Goal: Task Accomplishment & Management: Complete application form

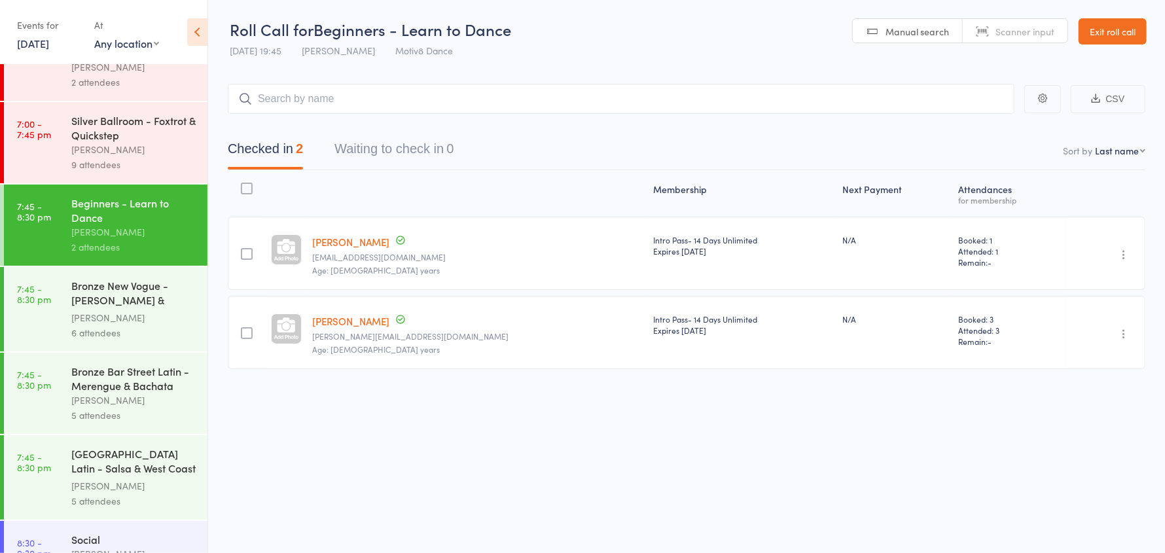
scroll to position [196, 0]
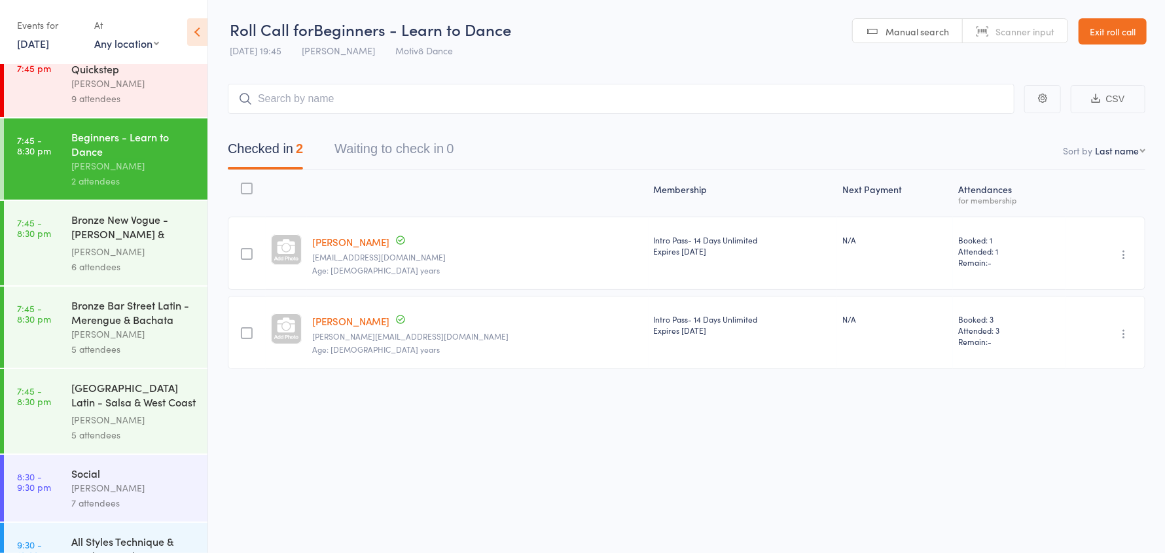
click at [123, 354] on div "5 attendees" at bounding box center [133, 349] width 125 height 15
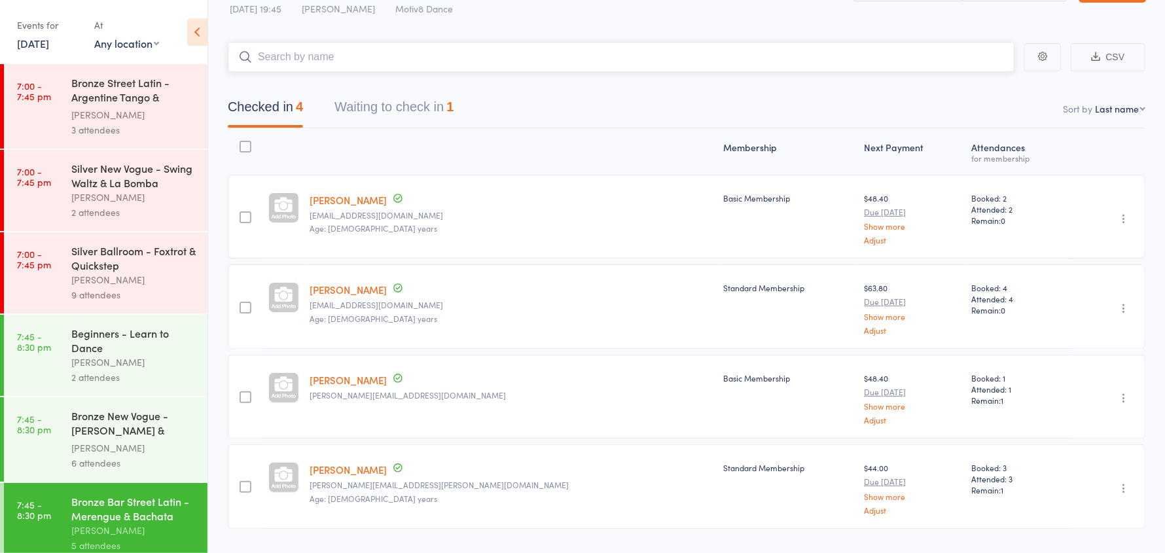
scroll to position [65, 0]
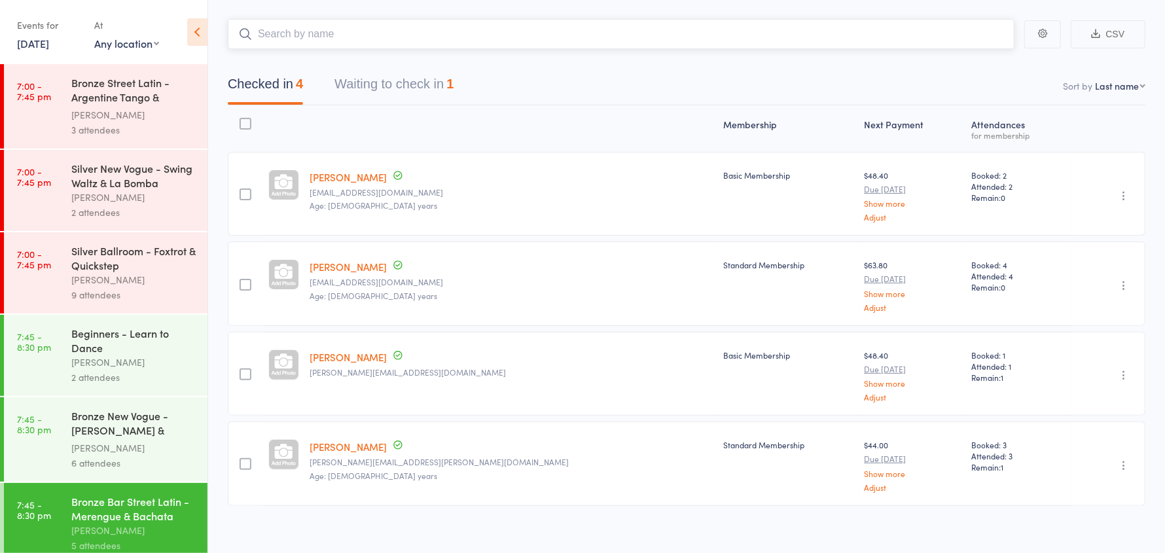
click at [400, 92] on button "Waiting to check in 1" at bounding box center [393, 87] width 119 height 35
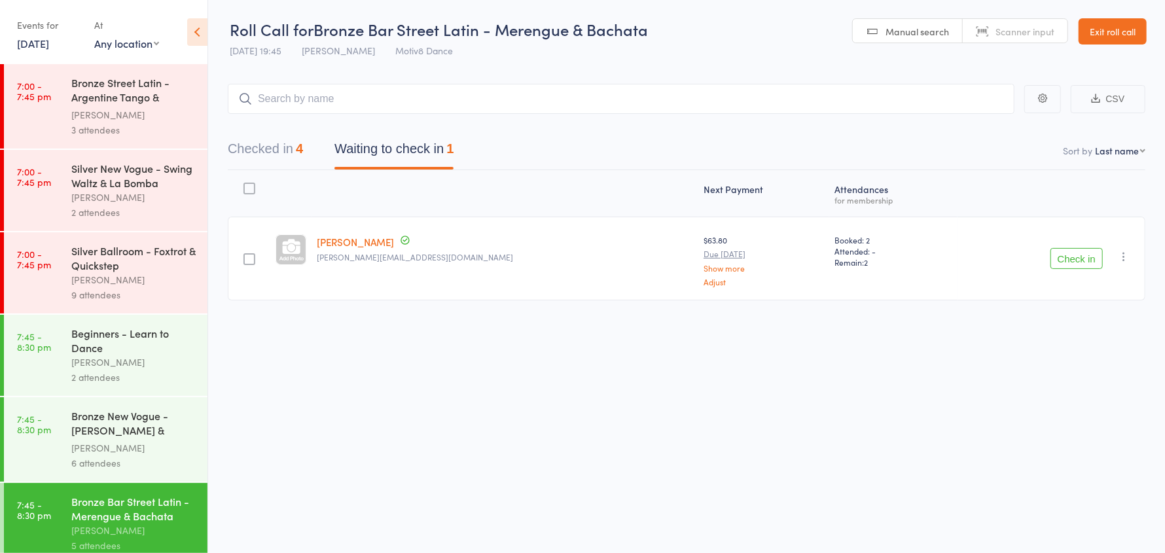
click at [1122, 253] on icon "button" at bounding box center [1123, 256] width 13 height 13
click at [1081, 368] on li "Remove" at bounding box center [1077, 370] width 108 height 18
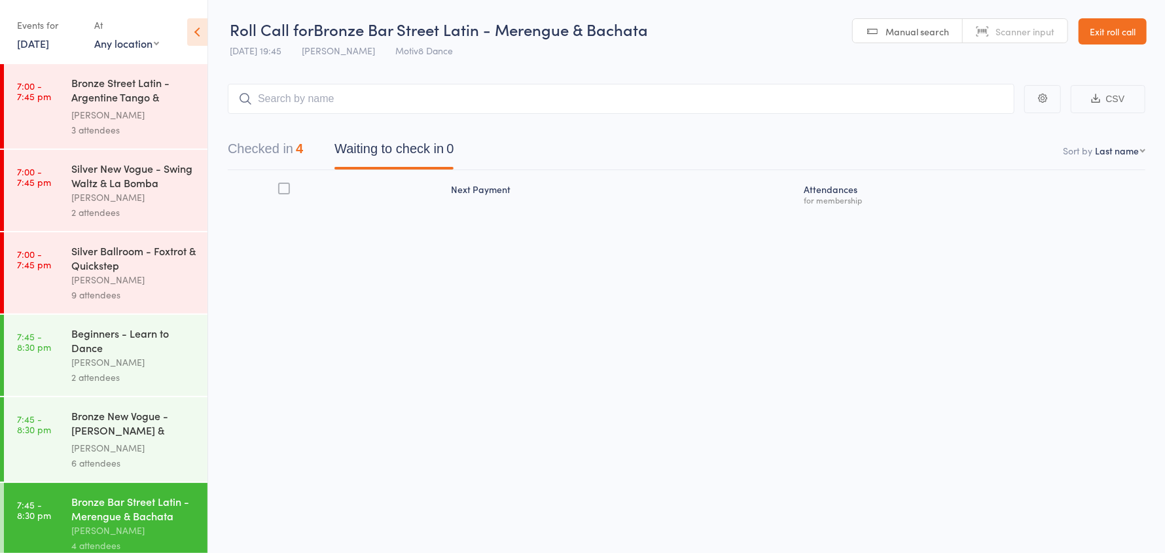
click at [272, 147] on button "Checked in 4" at bounding box center [265, 152] width 75 height 35
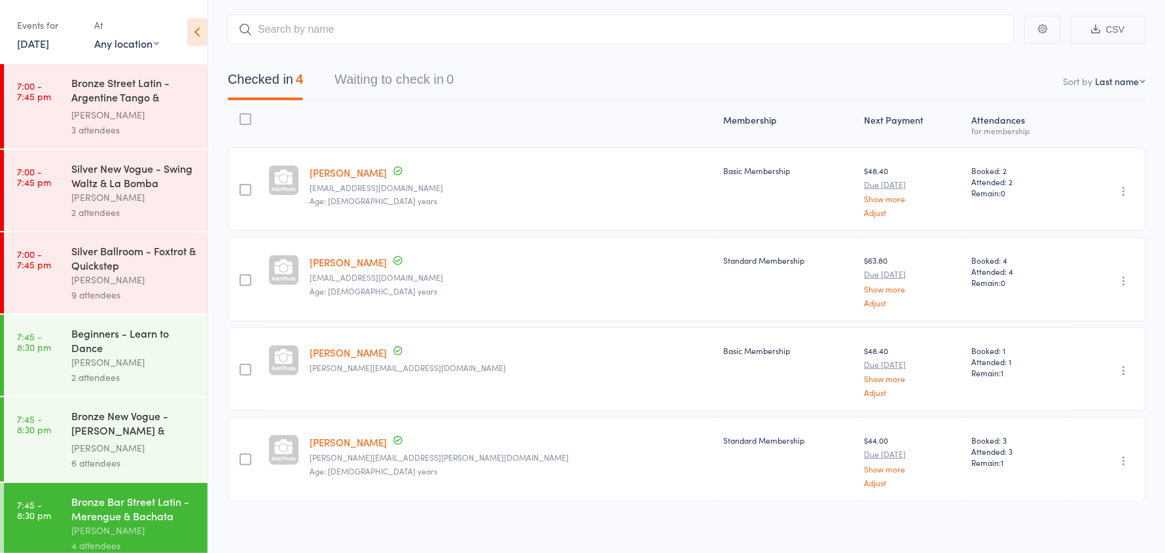
scroll to position [73, 0]
click at [143, 455] on div "[PERSON_NAME]" at bounding box center [133, 447] width 125 height 15
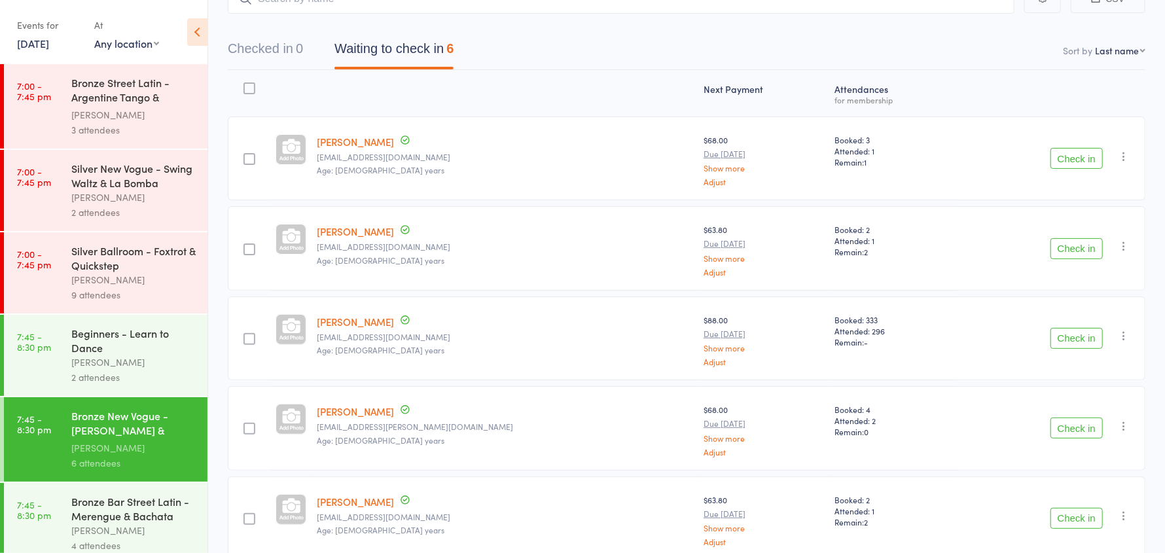
scroll to position [130, 0]
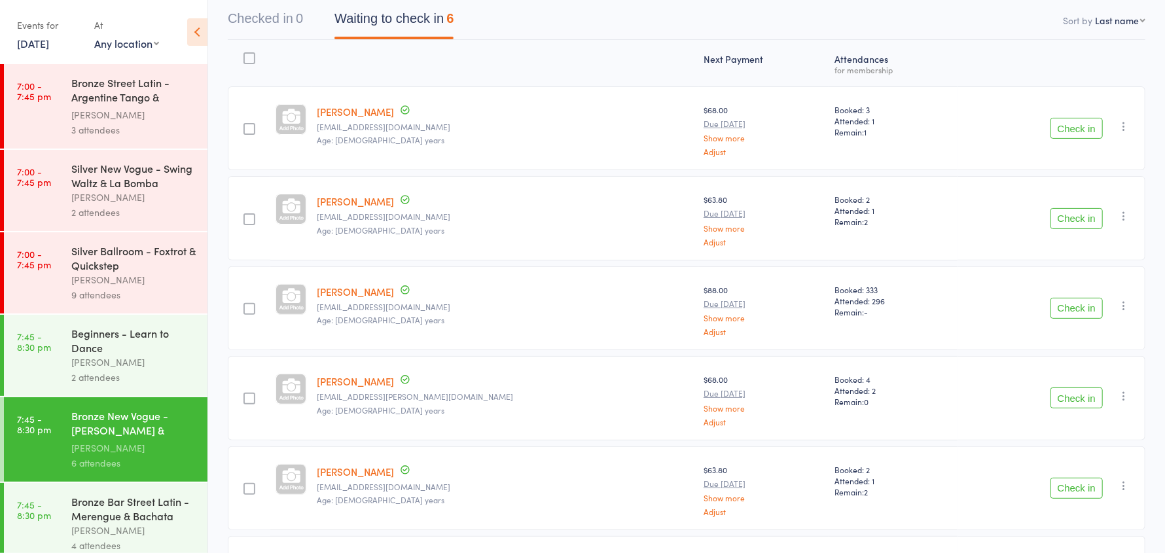
click at [1071, 128] on button "Check in" at bounding box center [1076, 128] width 52 height 21
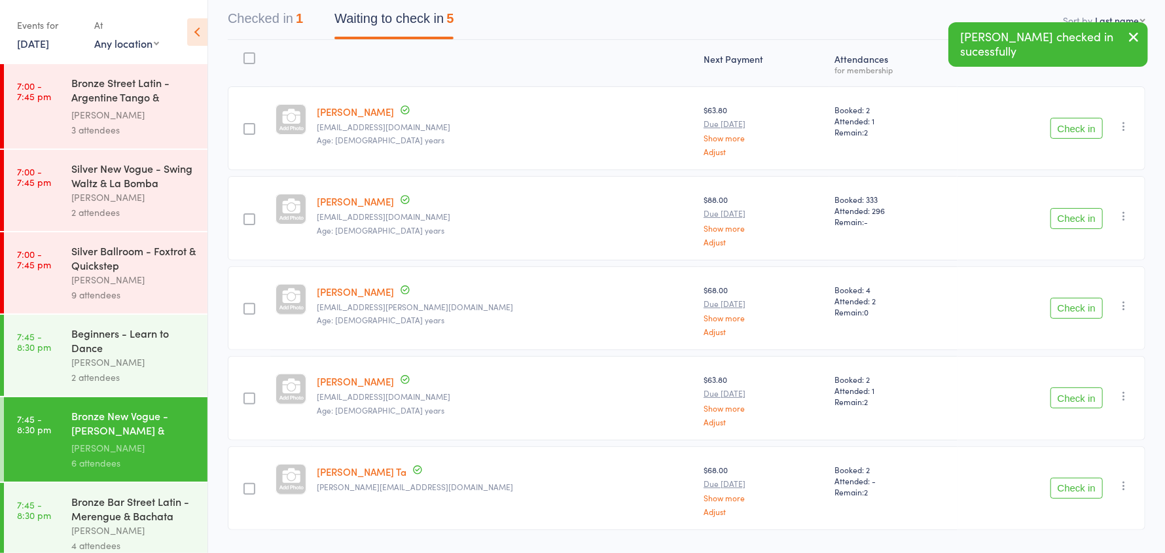
click at [1122, 125] on icon "button" at bounding box center [1123, 126] width 13 height 13
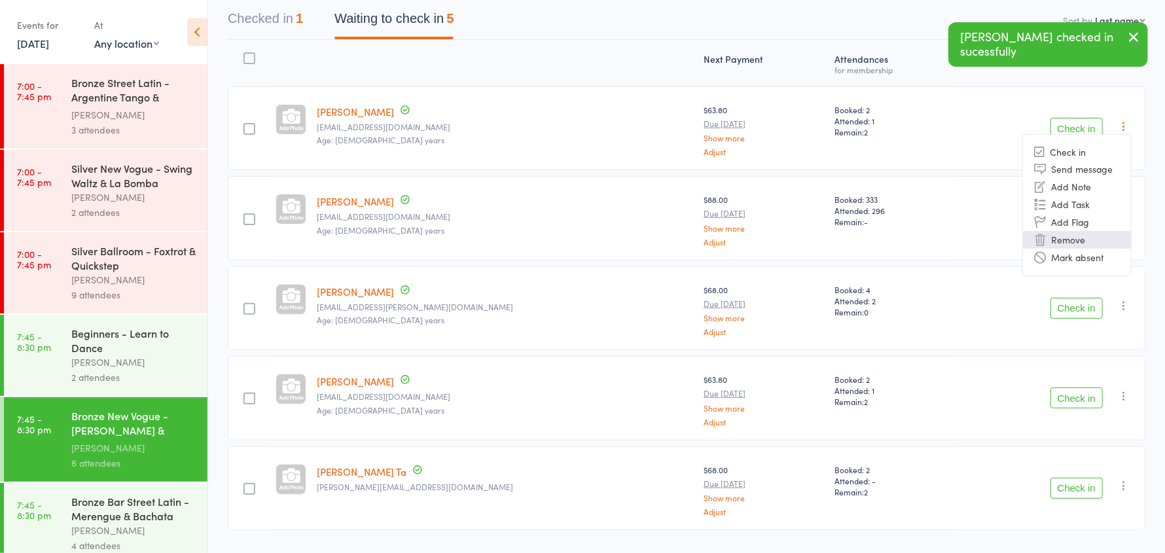
click at [1083, 238] on li "Remove" at bounding box center [1077, 240] width 108 height 18
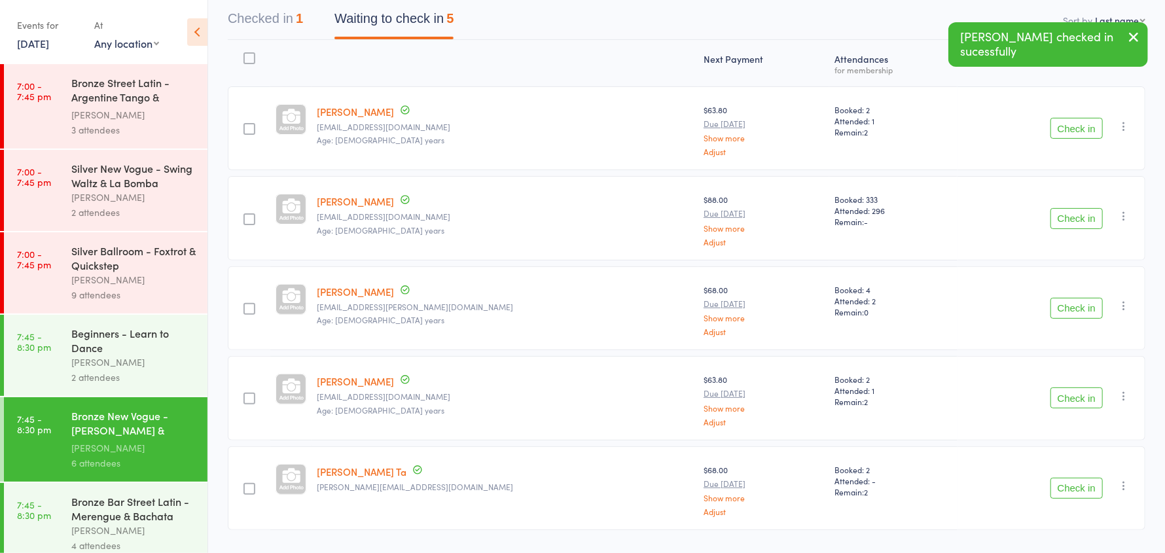
scroll to position [73, 0]
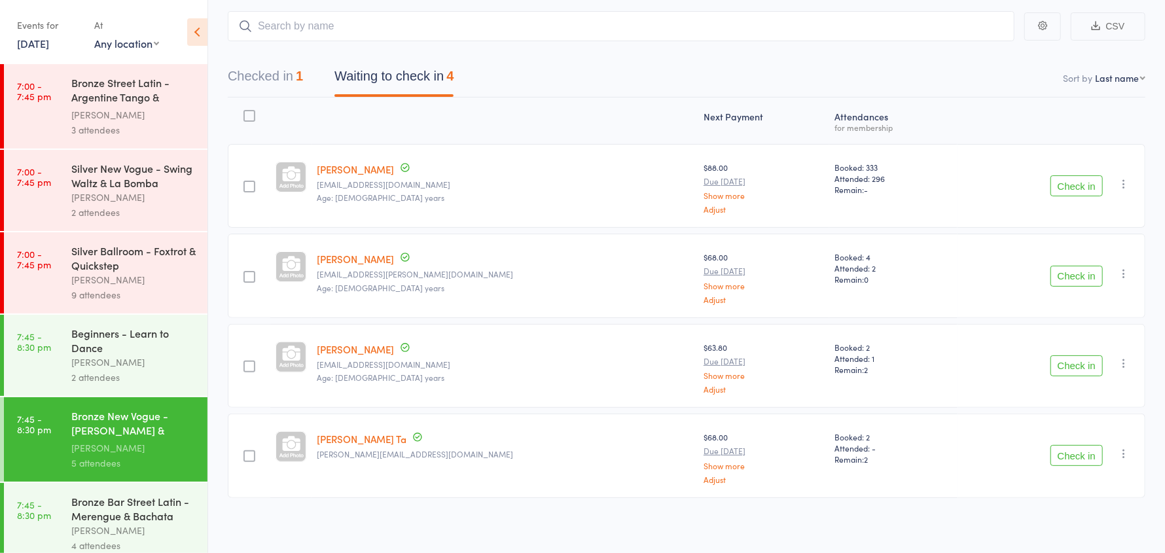
click at [1081, 190] on button "Check in" at bounding box center [1076, 185] width 52 height 21
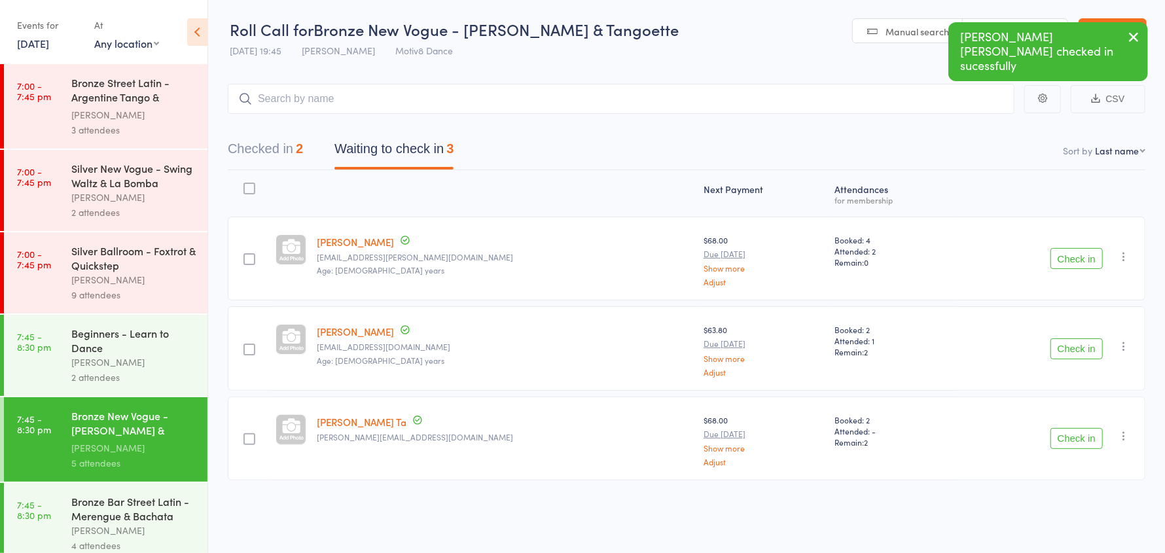
click at [1079, 255] on button "Check in" at bounding box center [1076, 258] width 52 height 21
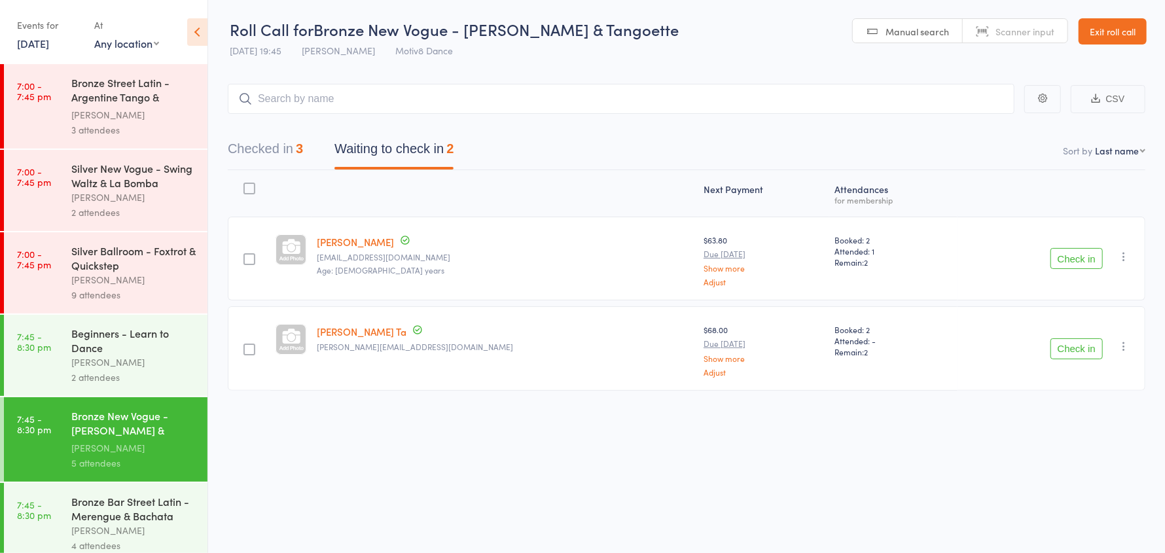
click at [1123, 346] on icon "button" at bounding box center [1123, 346] width 13 height 13
click at [1071, 456] on li "Remove" at bounding box center [1077, 460] width 108 height 18
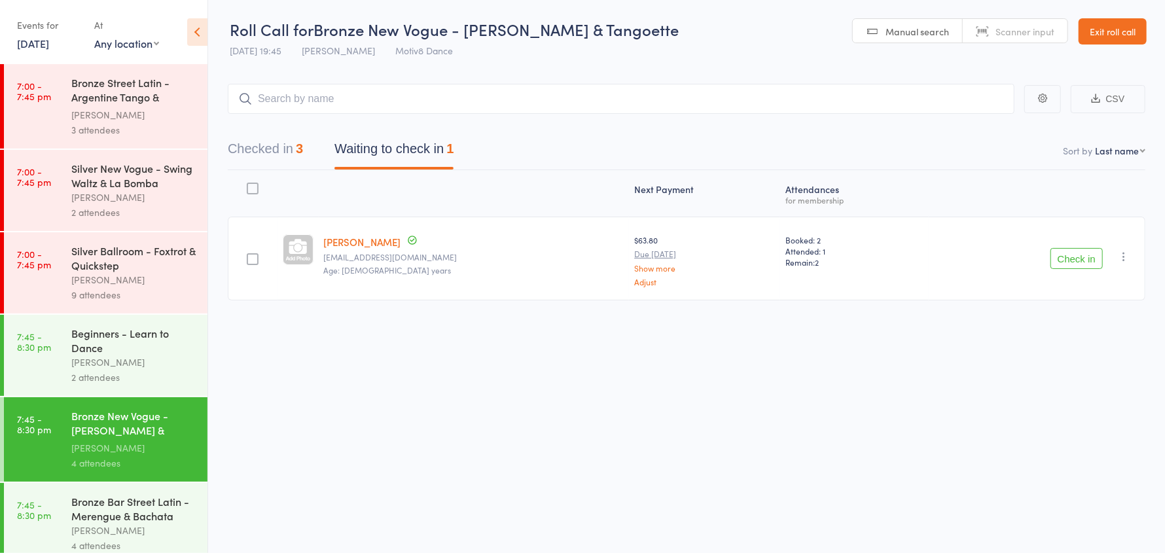
click at [1119, 253] on icon "button" at bounding box center [1123, 256] width 13 height 13
drag, startPoint x: 1085, startPoint y: 374, endPoint x: 644, endPoint y: 41, distance: 552.3
click at [1086, 370] on li "Remove" at bounding box center [1077, 370] width 108 height 18
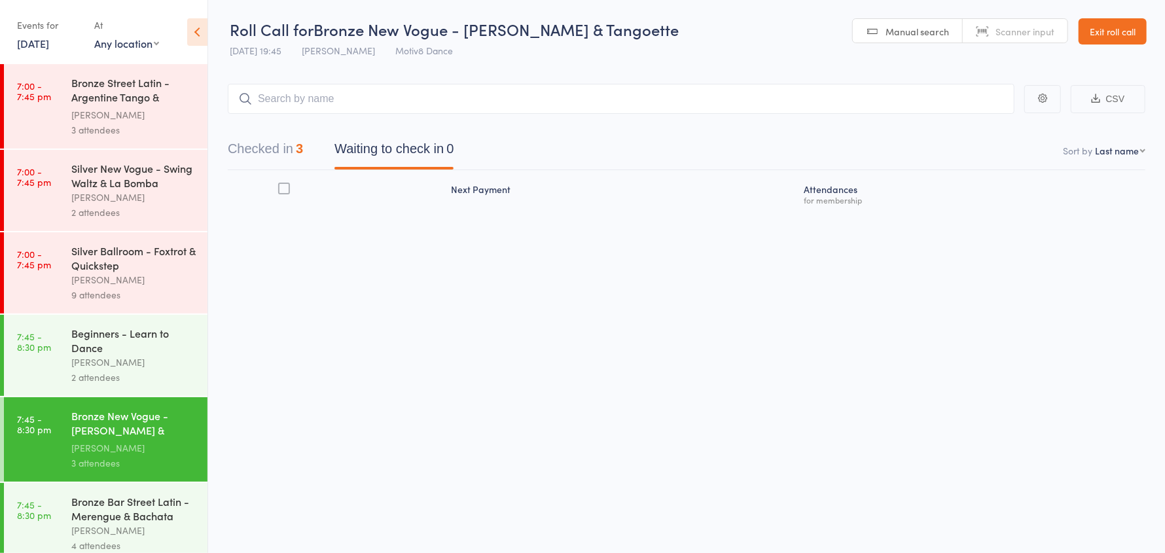
click at [252, 153] on button "Checked in 3" at bounding box center [265, 152] width 75 height 35
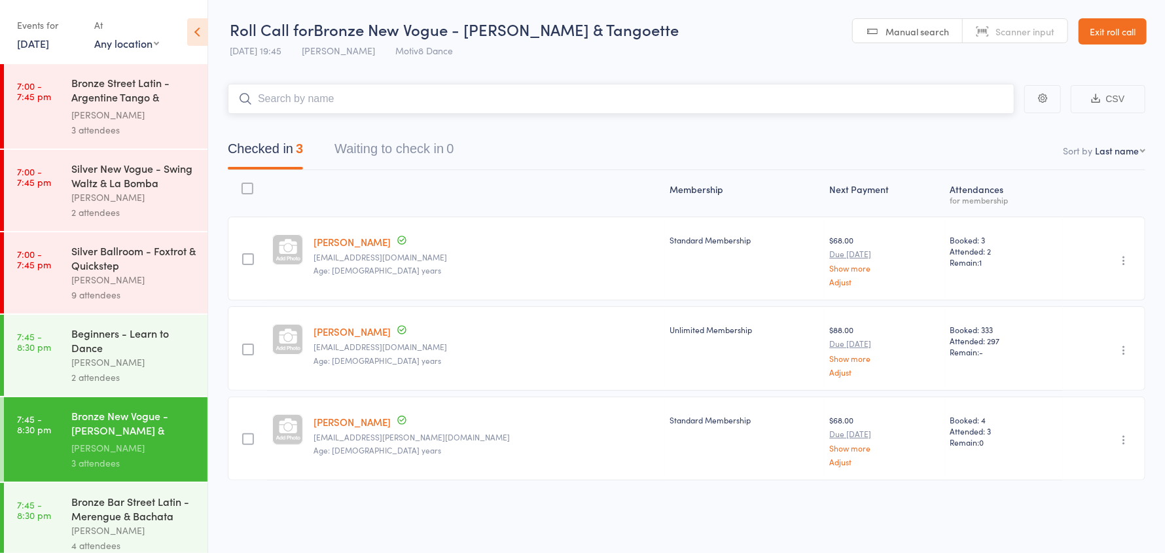
click at [325, 97] on input "search" at bounding box center [621, 99] width 787 height 30
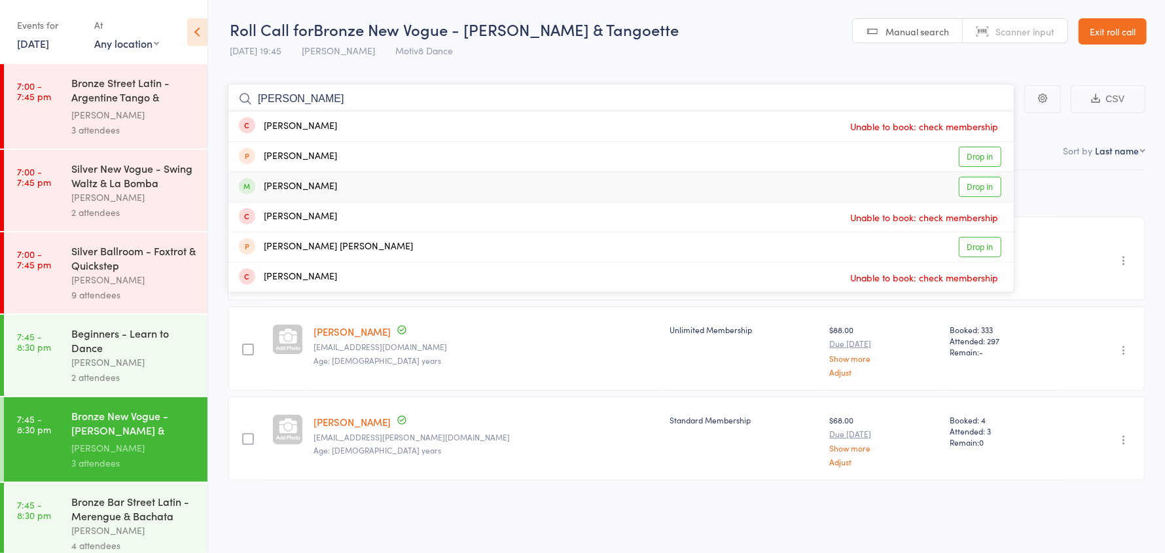
type input "joann"
click at [321, 182] on div "[PERSON_NAME]" at bounding box center [288, 186] width 98 height 15
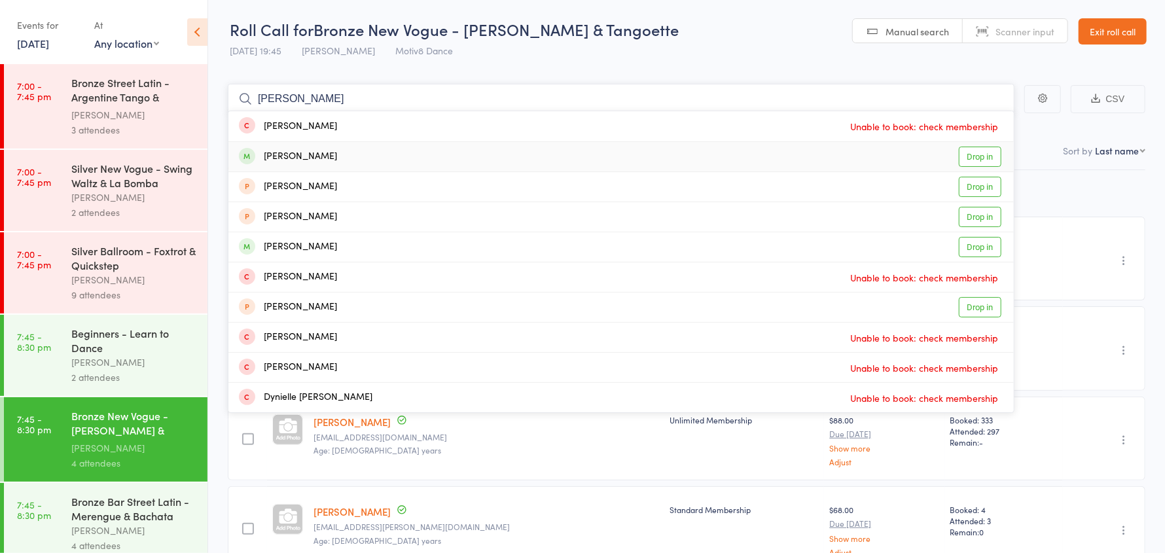
type input "daniell"
click at [334, 160] on div "Daniella Poole Drop in" at bounding box center [620, 156] width 785 height 29
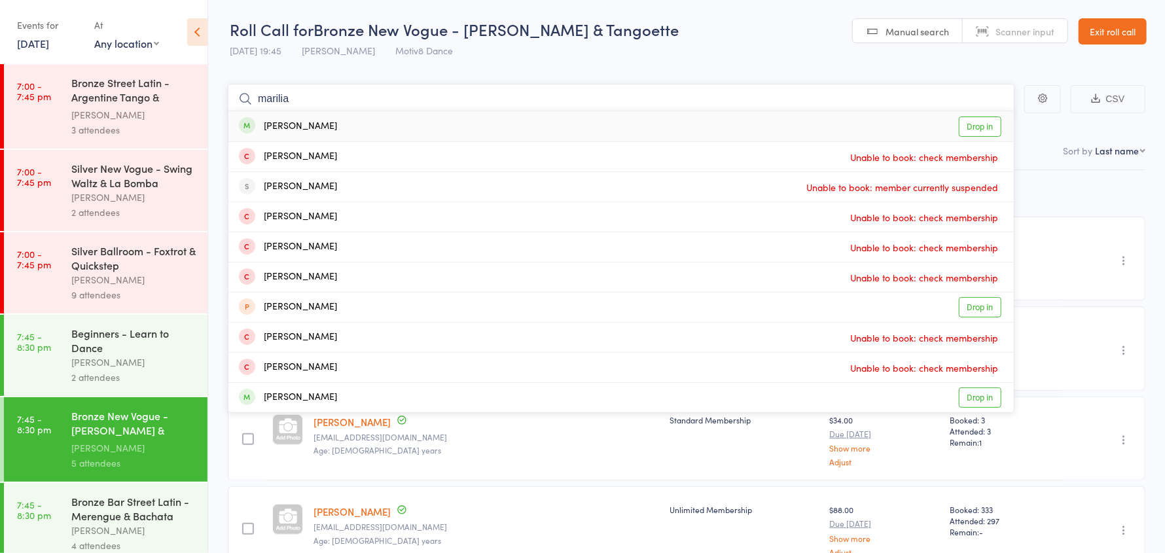
type input "marilia"
click at [313, 128] on div "[PERSON_NAME]" at bounding box center [288, 126] width 98 height 15
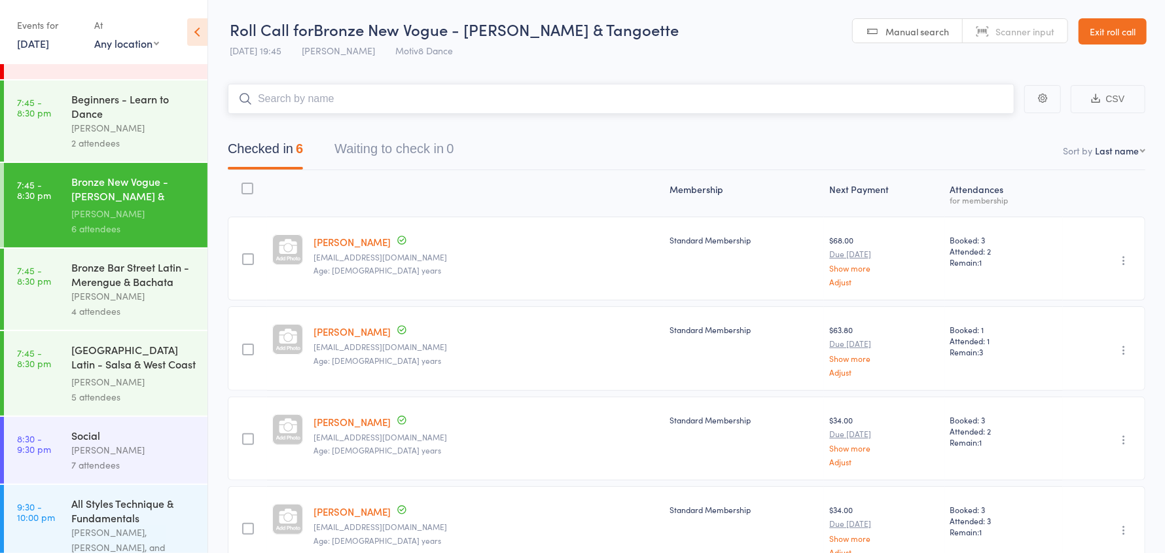
scroll to position [261, 0]
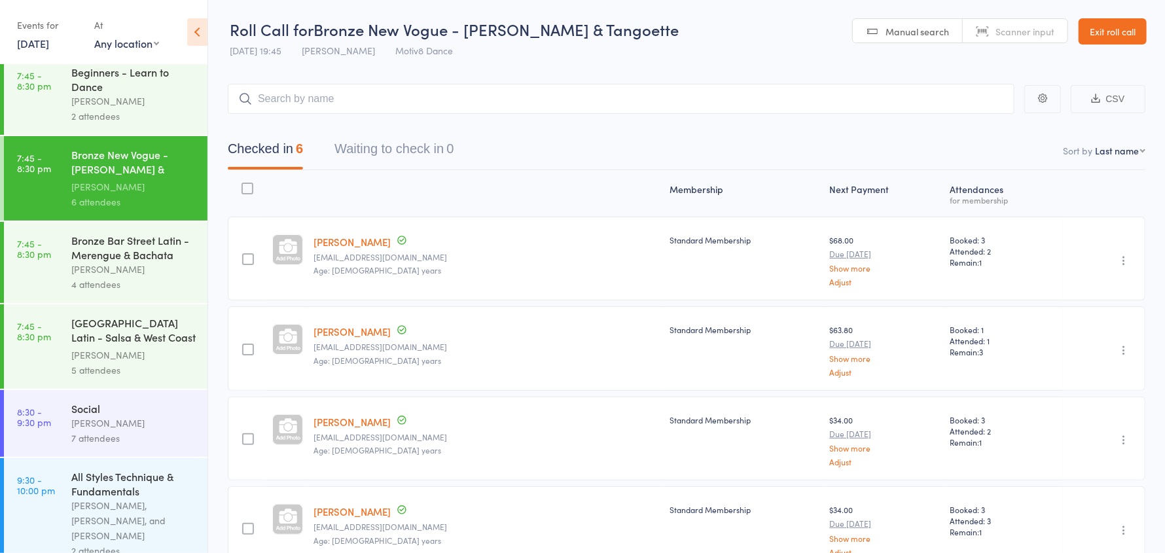
click at [133, 344] on div "[GEOGRAPHIC_DATA] Latin - Salsa & West Coast Swing" at bounding box center [133, 331] width 125 height 32
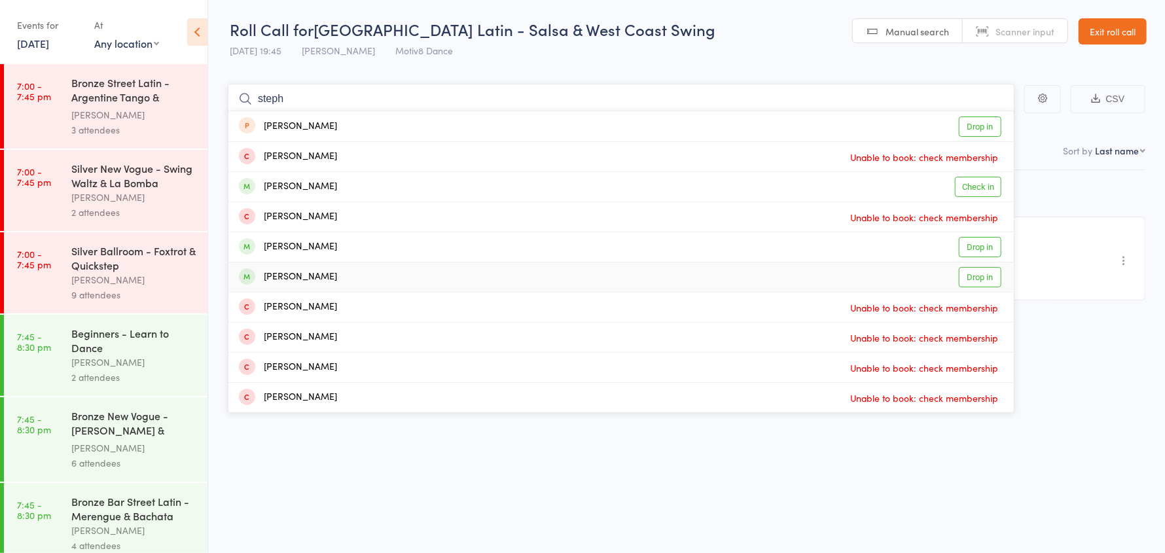
type input "steph"
click at [368, 278] on div "Stephanie Robinson Drop in" at bounding box center [620, 276] width 785 height 29
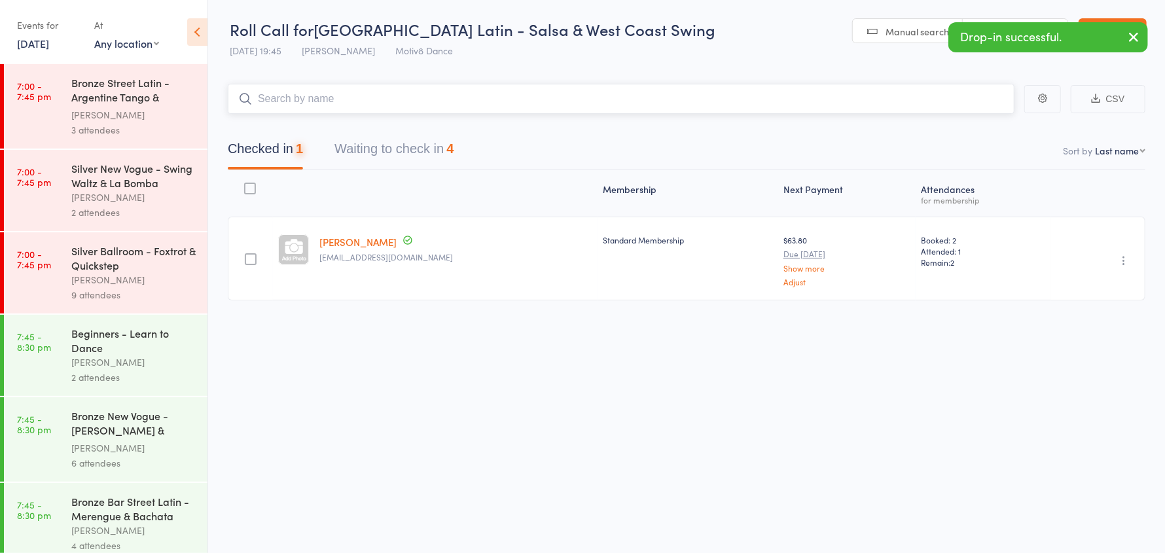
click at [283, 99] on input "search" at bounding box center [621, 99] width 787 height 30
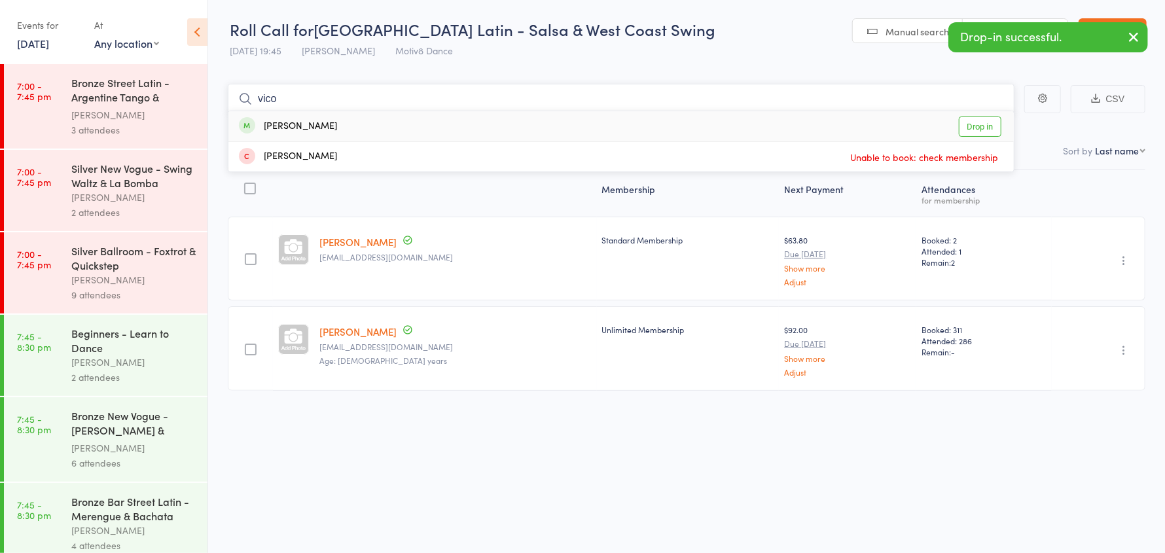
type input "vico"
click at [289, 125] on div "[PERSON_NAME]" at bounding box center [288, 126] width 98 height 15
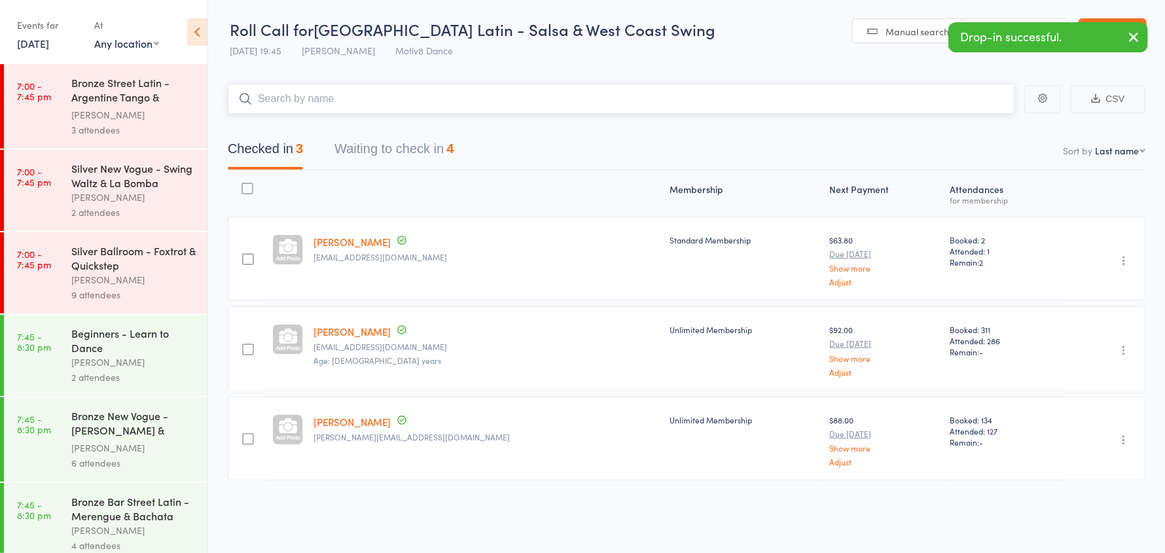
click at [381, 148] on button "Waiting to check in 4" at bounding box center [393, 152] width 119 height 35
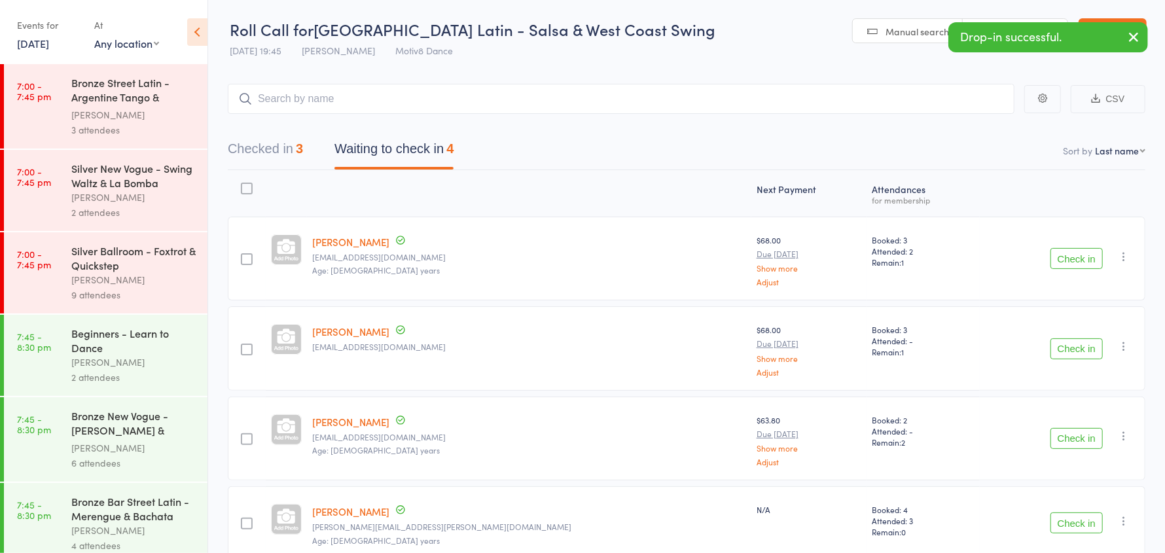
click at [1128, 259] on icon "button" at bounding box center [1123, 256] width 13 height 13
click at [1117, 369] on li "Remove" at bounding box center [1077, 370] width 108 height 18
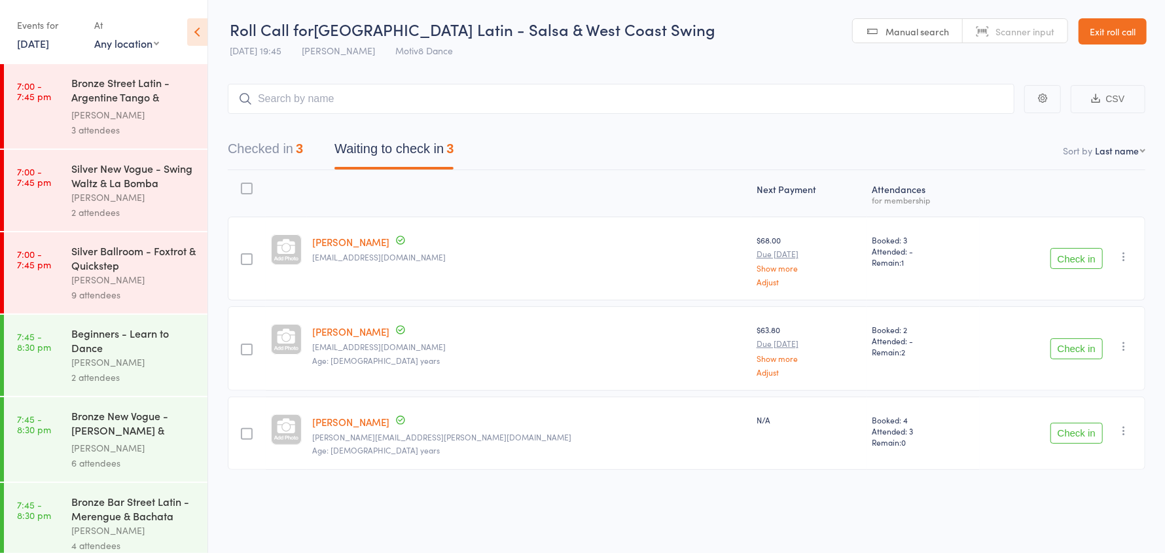
click at [1122, 257] on icon "button" at bounding box center [1123, 256] width 13 height 13
click at [1086, 369] on li "Remove" at bounding box center [1077, 370] width 108 height 18
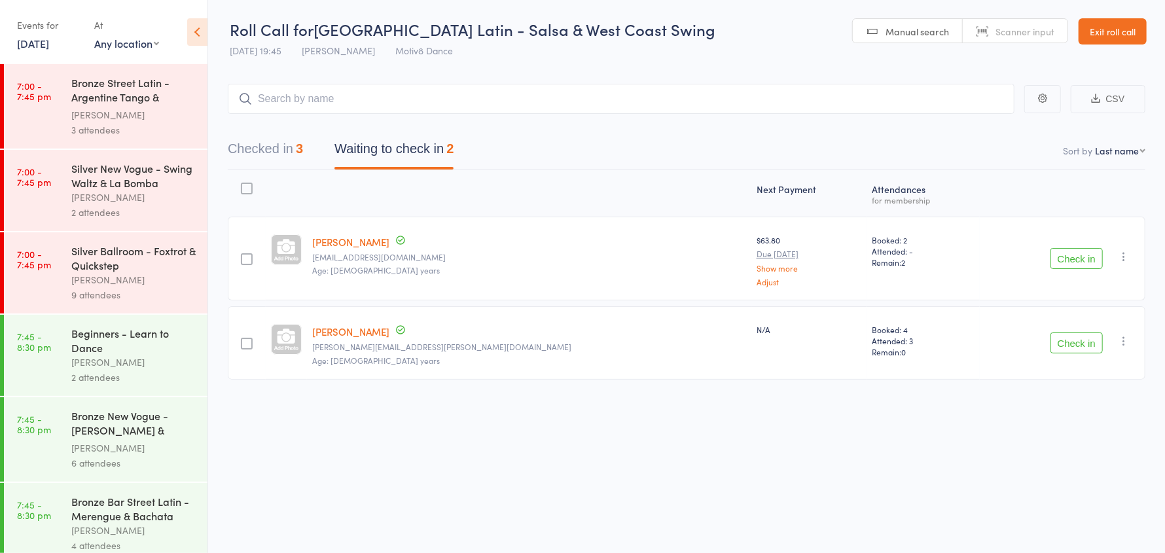
click at [1124, 255] on icon "button" at bounding box center [1123, 256] width 13 height 13
drag, startPoint x: 1110, startPoint y: 361, endPoint x: 649, endPoint y: 46, distance: 558.0
click at [1109, 361] on li "Remove" at bounding box center [1077, 370] width 108 height 18
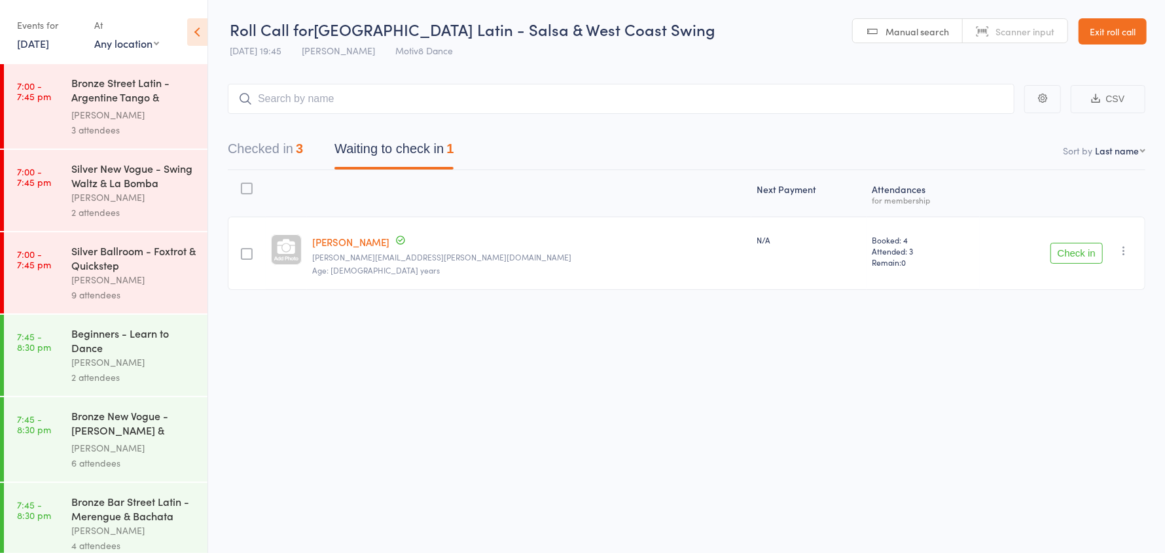
click at [1122, 245] on icon "button" at bounding box center [1123, 250] width 13 height 13
click at [1083, 365] on li "Remove" at bounding box center [1077, 364] width 108 height 18
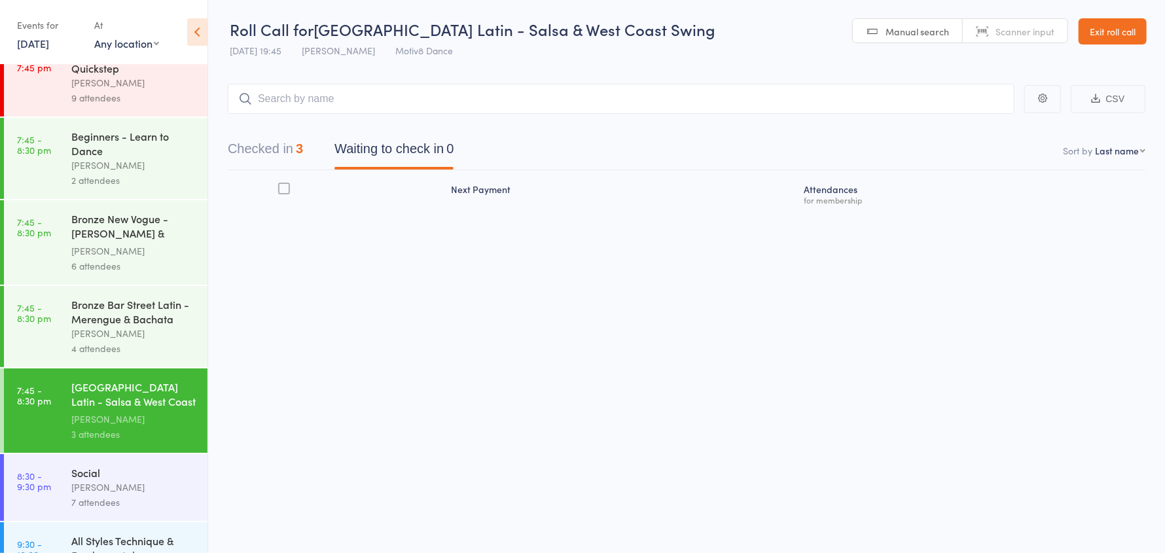
scroll to position [266, 0]
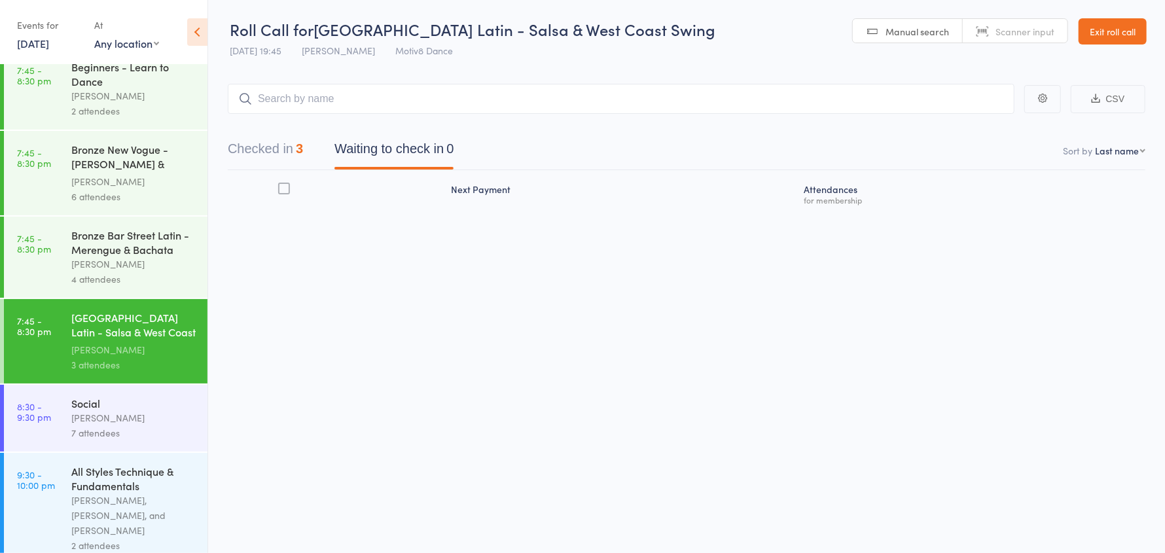
click at [96, 408] on div "Social" at bounding box center [133, 403] width 125 height 14
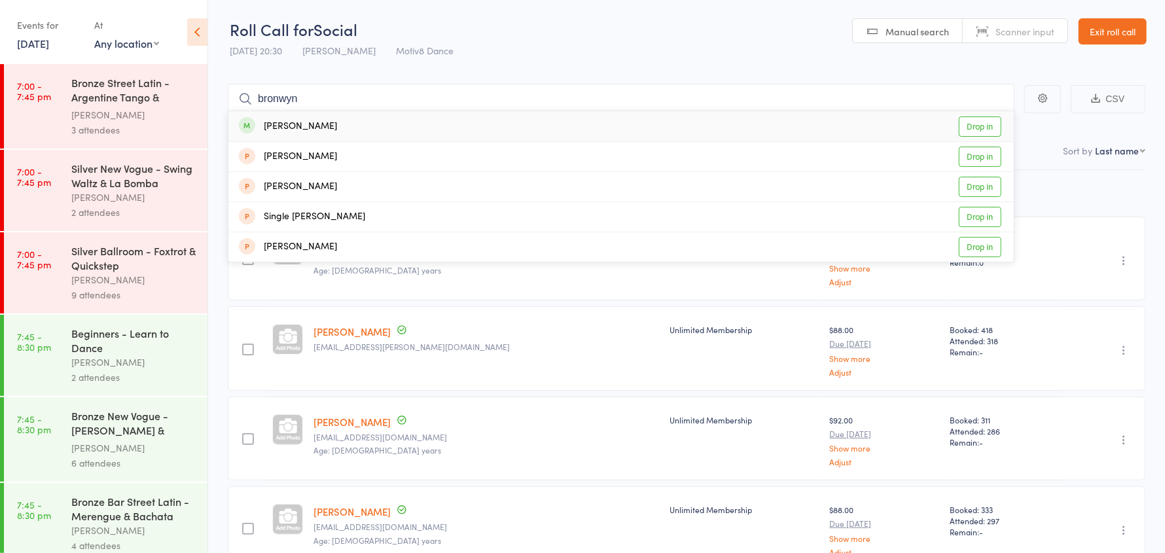
type input "bronwyn"
click at [327, 119] on div "[PERSON_NAME]" at bounding box center [288, 126] width 98 height 15
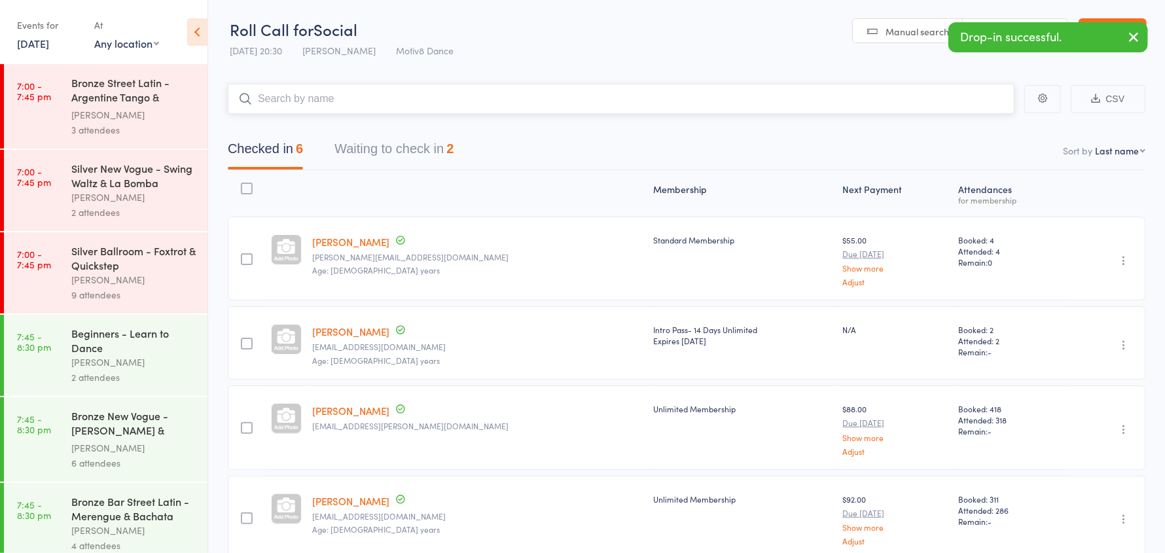
click at [327, 103] on input "search" at bounding box center [621, 99] width 787 height 30
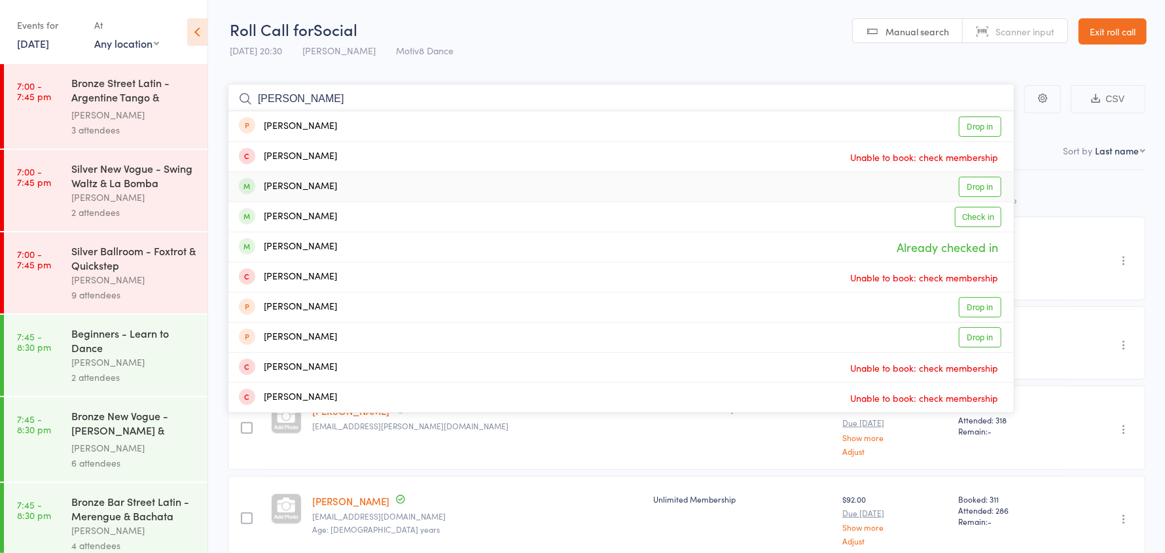
type input "jason"
click at [322, 183] on div "Jason Pettifer Drop in" at bounding box center [620, 186] width 785 height 29
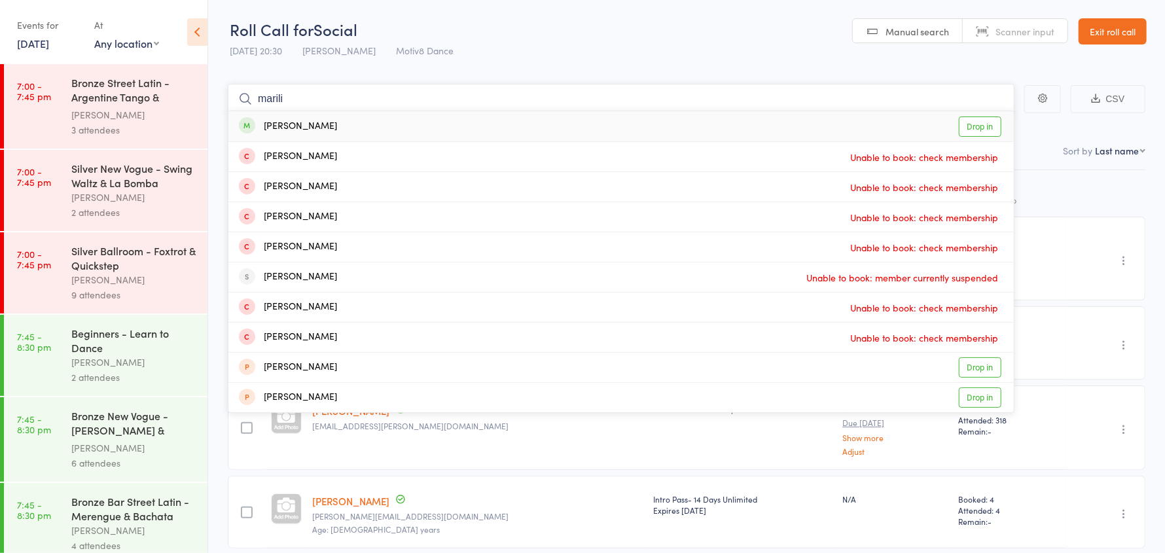
type input "marili"
click at [293, 124] on div "[PERSON_NAME]" at bounding box center [288, 126] width 98 height 15
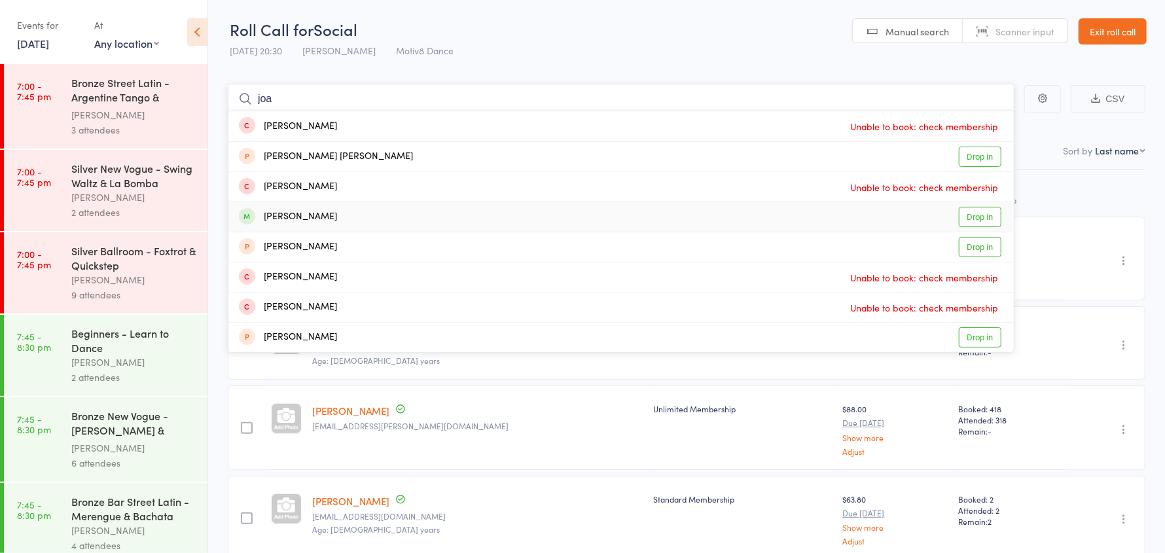
type input "joa"
click at [335, 215] on div "[PERSON_NAME]" at bounding box center [288, 216] width 98 height 15
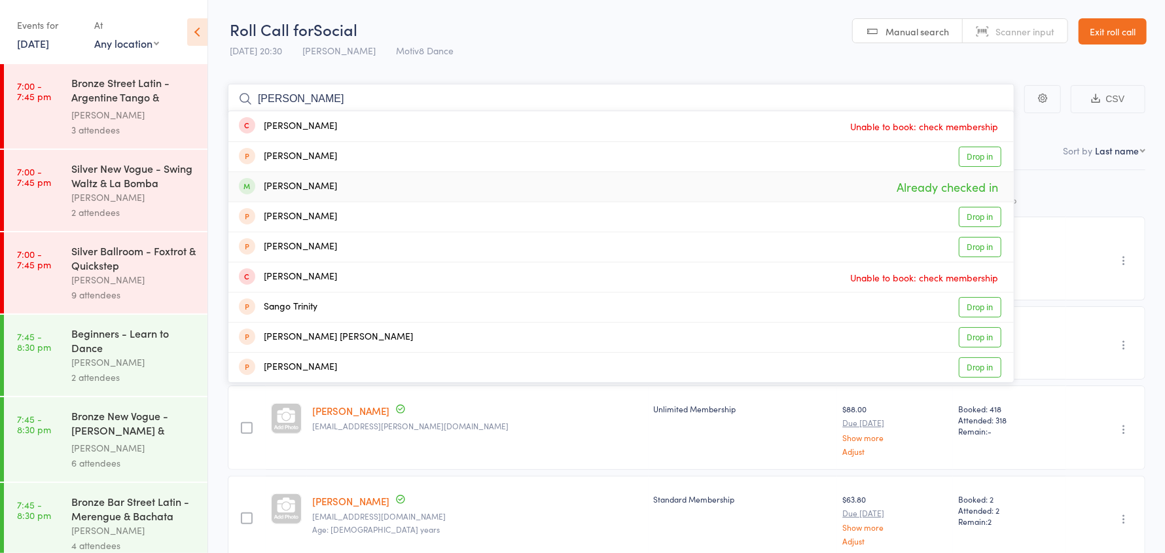
type input "sandra"
click at [337, 185] on div "[PERSON_NAME]" at bounding box center [288, 186] width 98 height 15
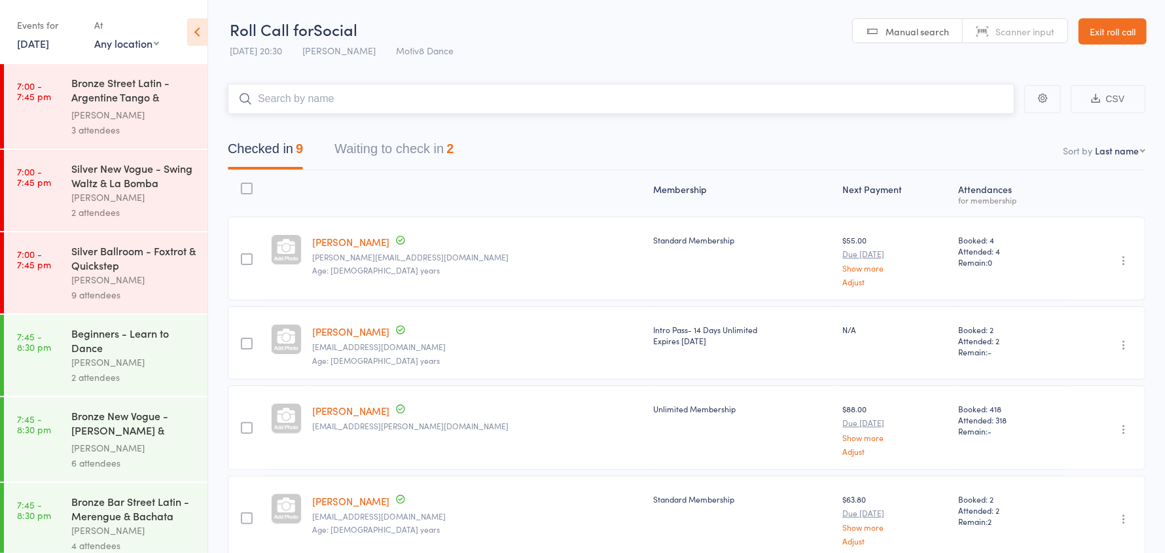
click at [295, 97] on input "search" at bounding box center [621, 99] width 787 height 30
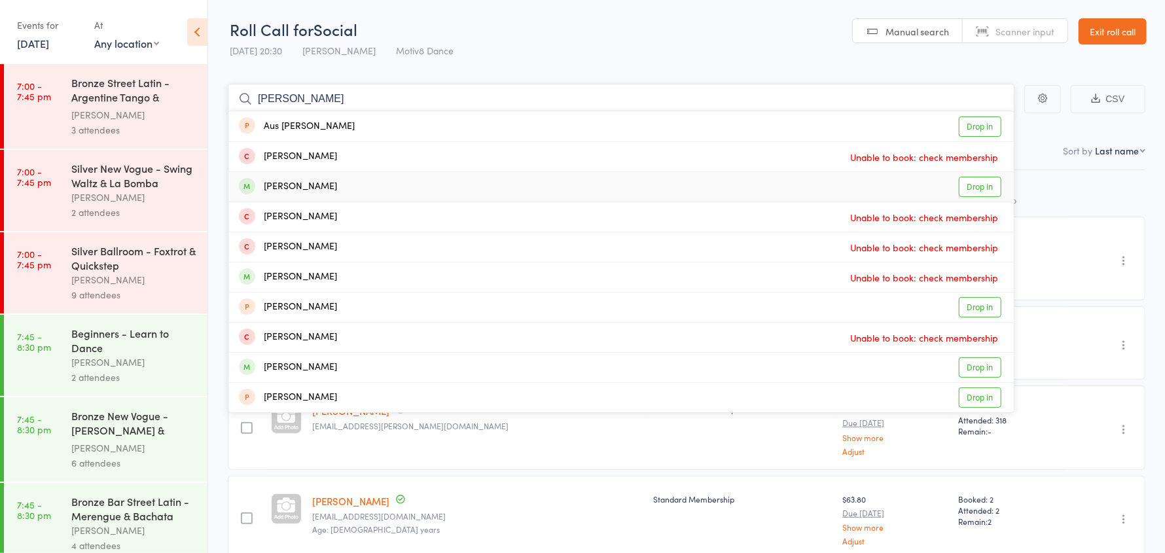
type input "anna"
click at [317, 186] on div "[PERSON_NAME]" at bounding box center [288, 186] width 98 height 15
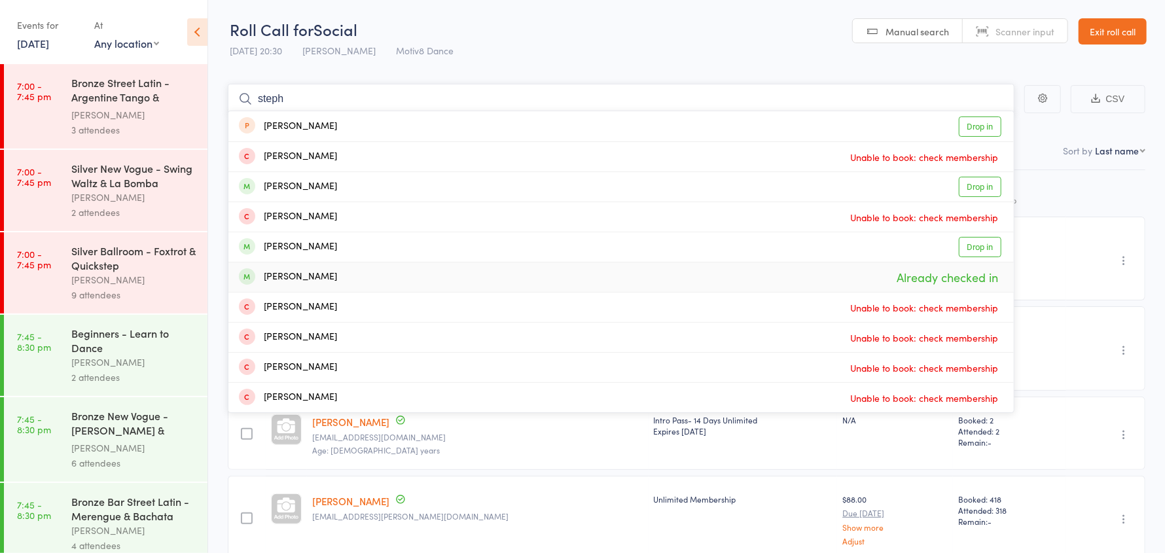
type input "steph"
click at [365, 277] on div "Stephanie Robinson Already checked in" at bounding box center [620, 276] width 785 height 29
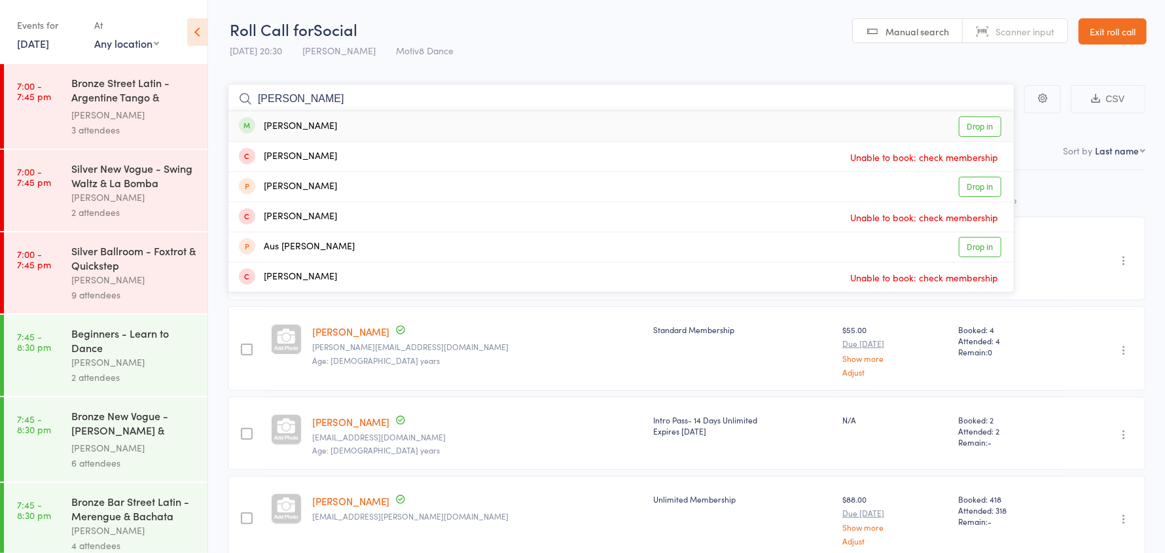
type input "angela"
click at [332, 124] on div "[PERSON_NAME]" at bounding box center [288, 126] width 98 height 15
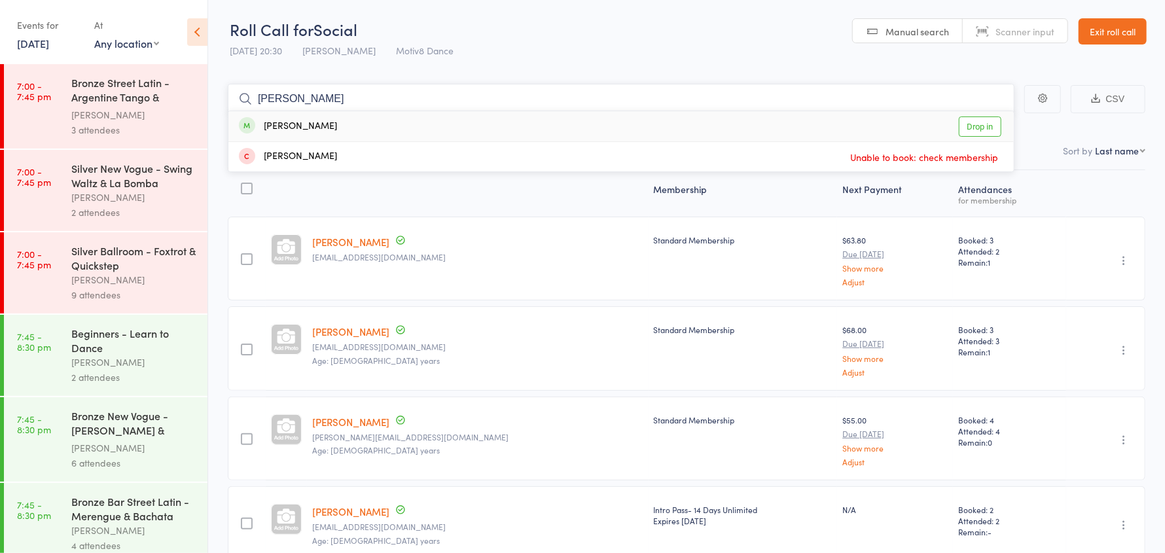
type input "victor"
click at [332, 124] on div "Salgado Victor Drop in" at bounding box center [620, 126] width 785 height 30
type input "jarrod"
click at [332, 124] on div "Freeman Jarrod Drop in" at bounding box center [620, 126] width 785 height 30
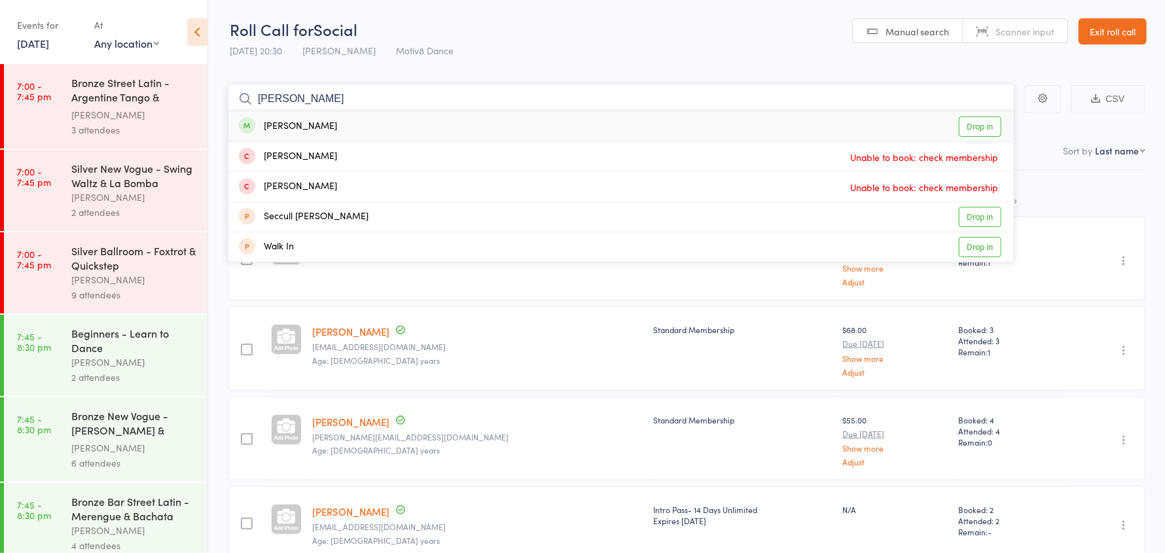
type input "warren"
click at [332, 124] on div "Morey Warren Drop in" at bounding box center [620, 126] width 785 height 30
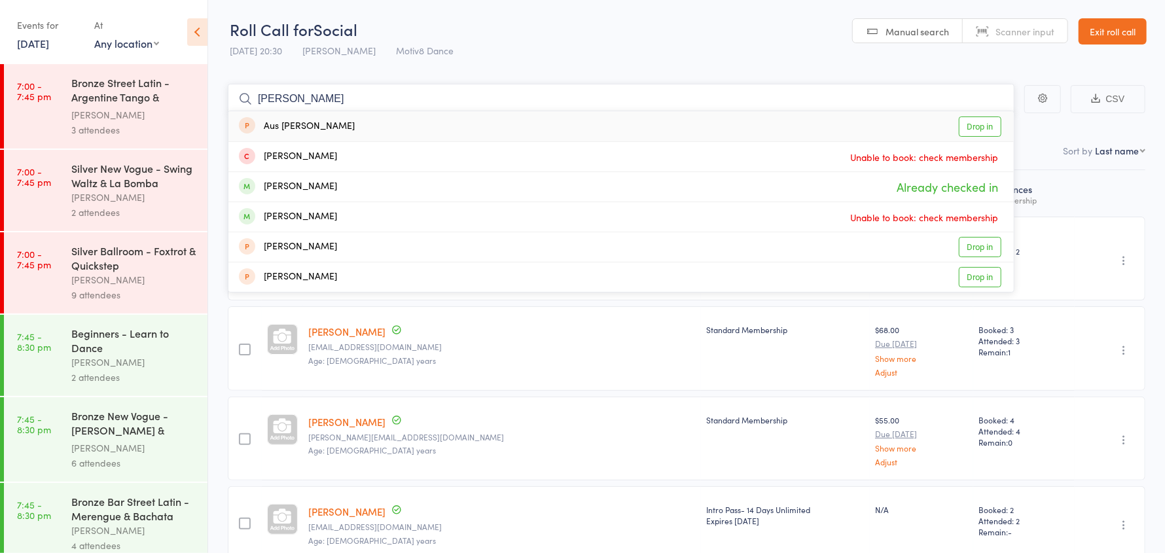
type input "[PERSON_NAME]"
click at [657, 44] on header "Roll Call for Social 11 Sep 20:30 Rebecca Stanning Motiv8 Dance Manual search S…" at bounding box center [686, 32] width 957 height 64
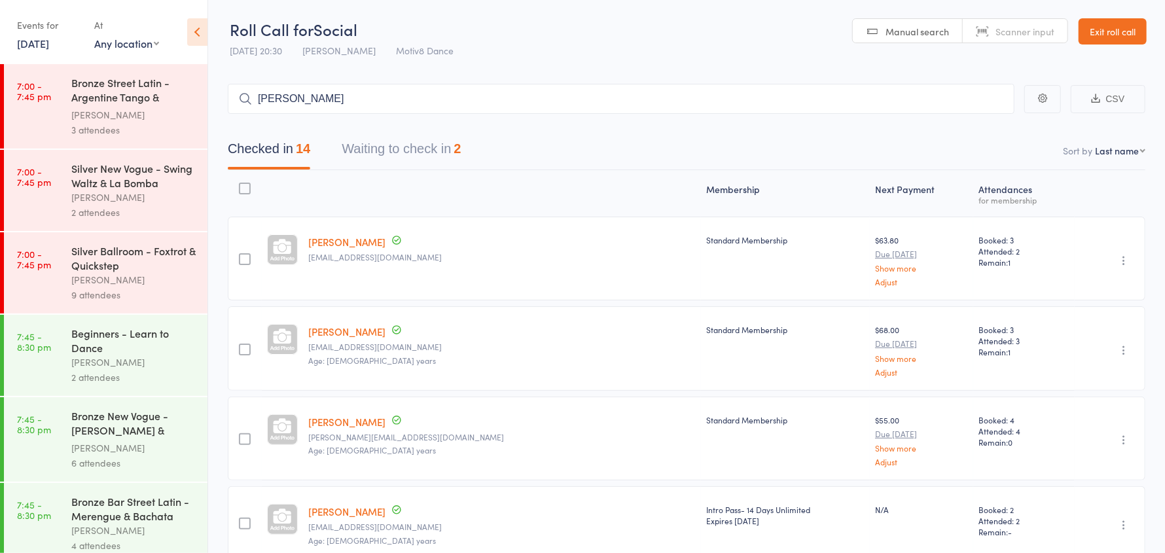
click at [415, 158] on button "Waiting to check in 2" at bounding box center [401, 152] width 119 height 35
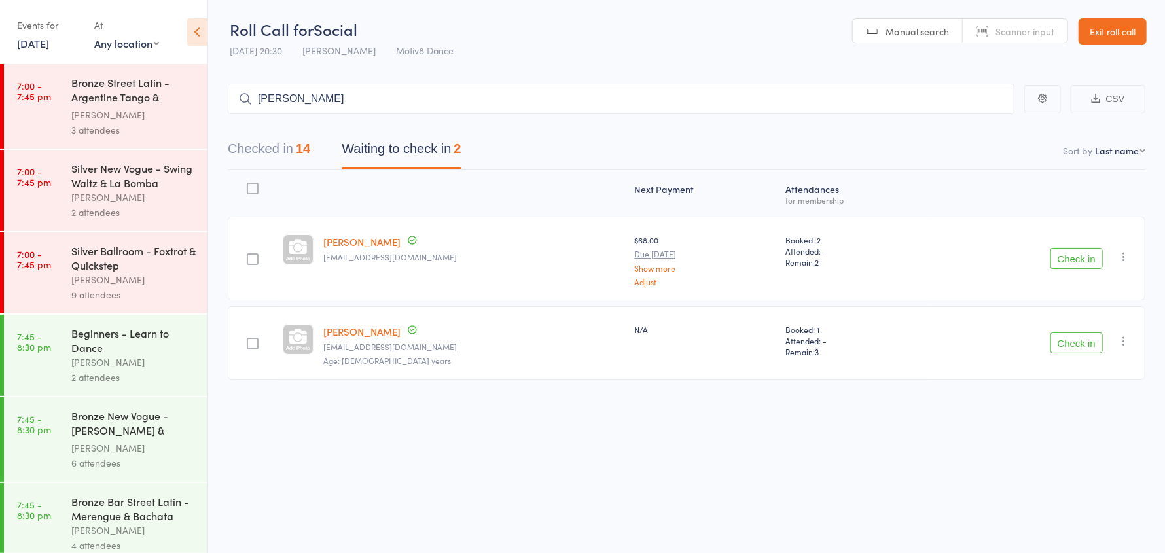
click at [1122, 336] on icon "button" at bounding box center [1123, 340] width 13 height 13
click at [1111, 458] on li "Remove" at bounding box center [1077, 455] width 108 height 18
click at [1118, 26] on link "Exit roll call" at bounding box center [1113, 31] width 68 height 26
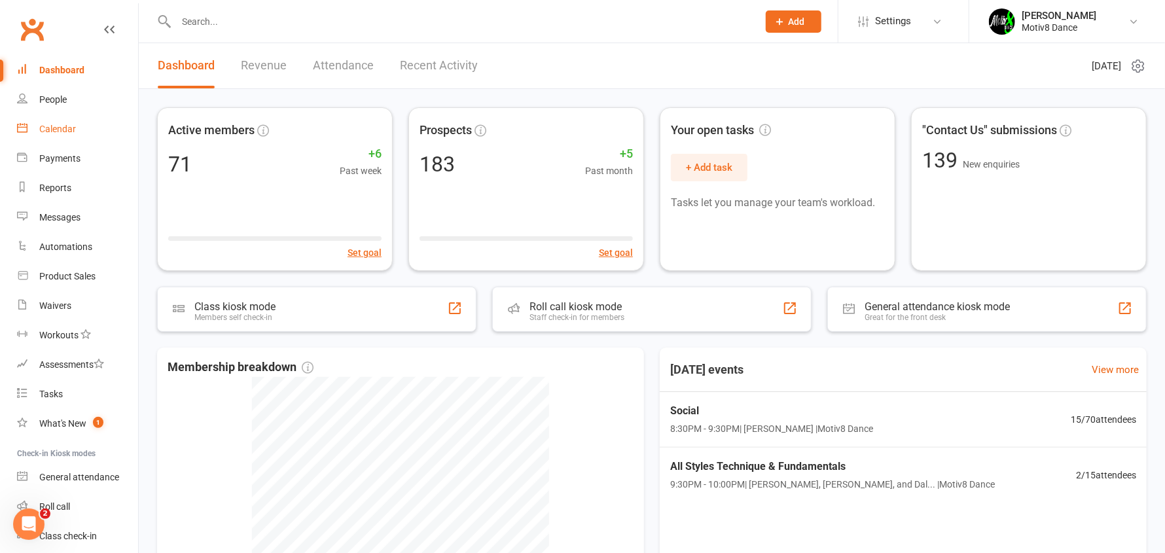
click at [47, 134] on div "Calendar" at bounding box center [57, 129] width 37 height 10
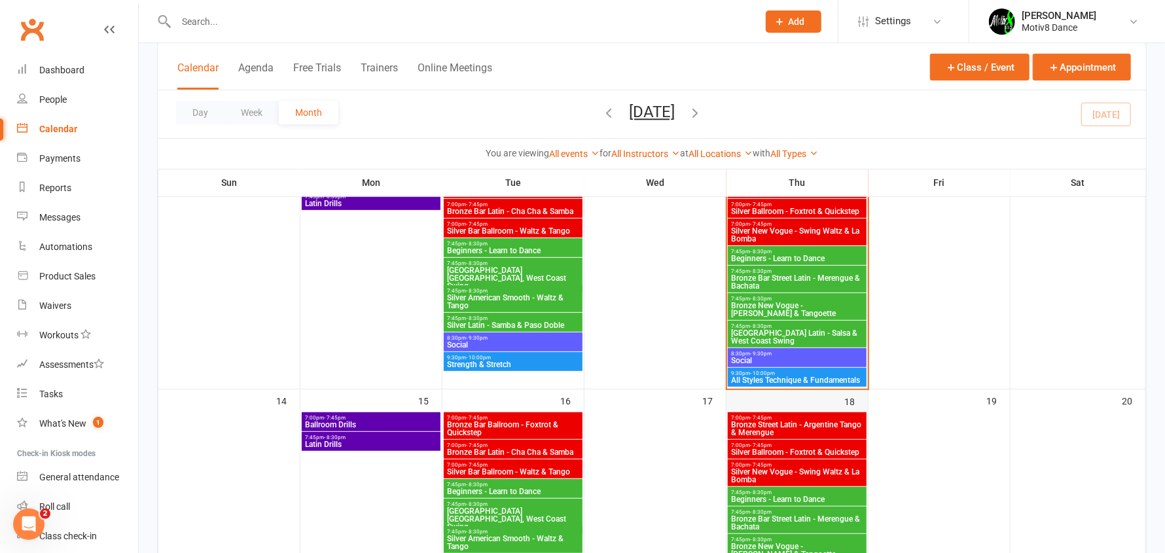
scroll to position [261, 0]
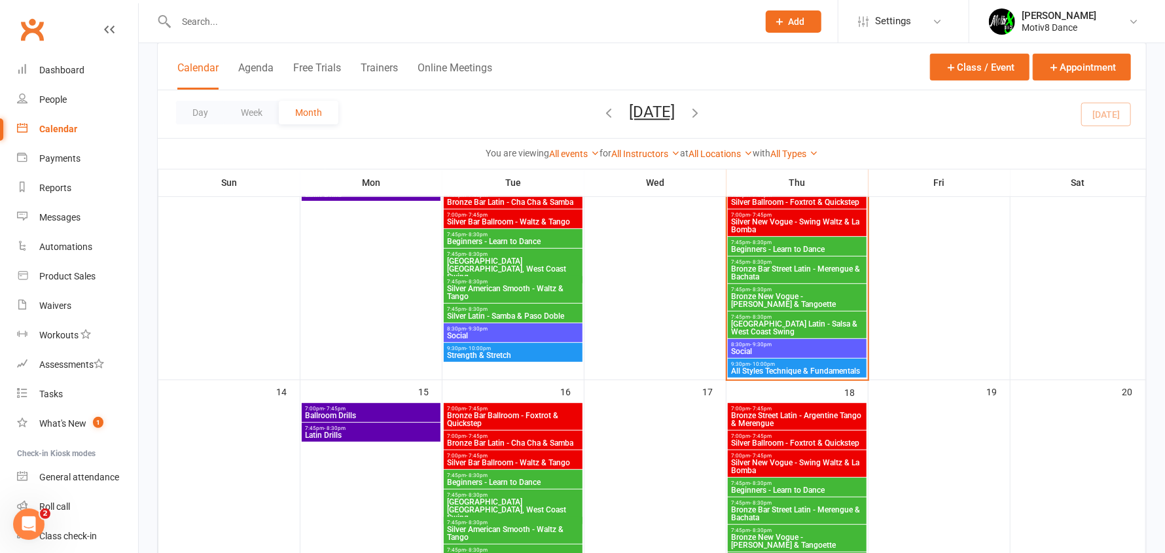
click at [780, 351] on span "Social" at bounding box center [797, 352] width 134 height 8
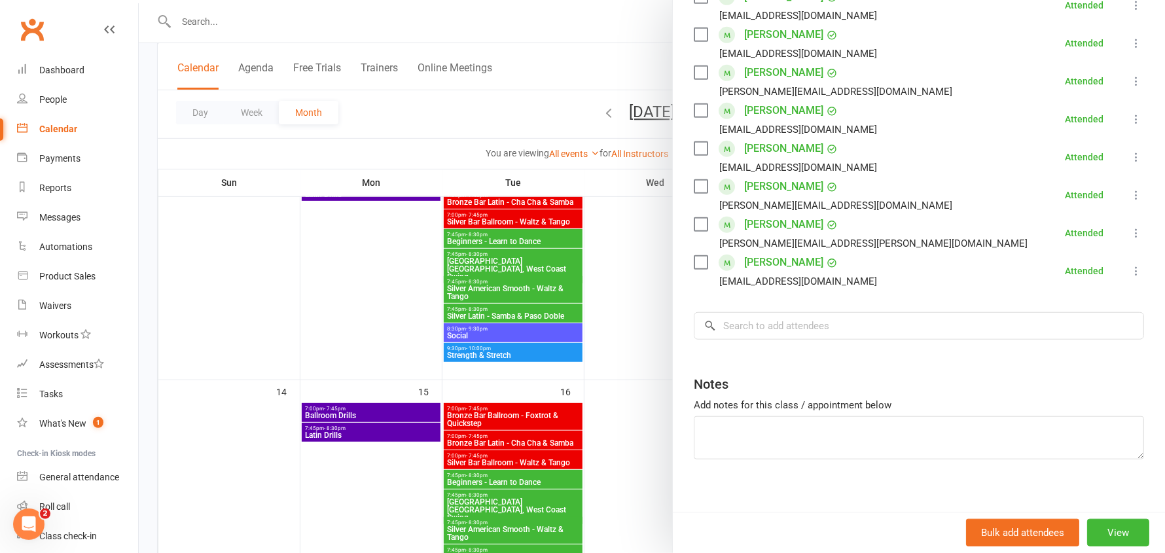
scroll to position [523, 0]
click at [758, 324] on input "search" at bounding box center [919, 325] width 450 height 27
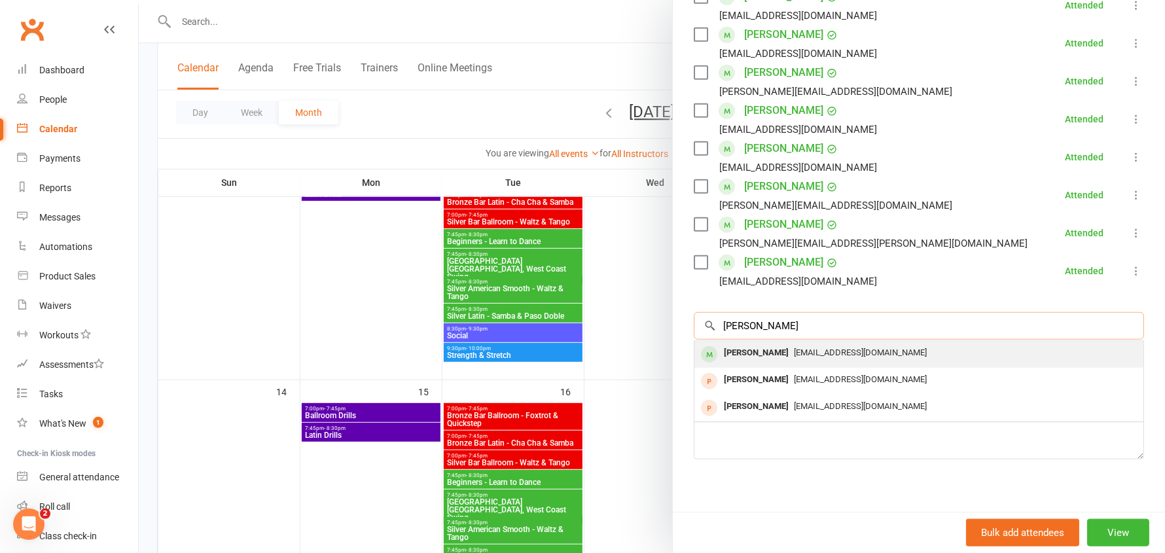
type input "[PERSON_NAME]"
click at [756, 355] on div "[PERSON_NAME]" at bounding box center [756, 353] width 75 height 19
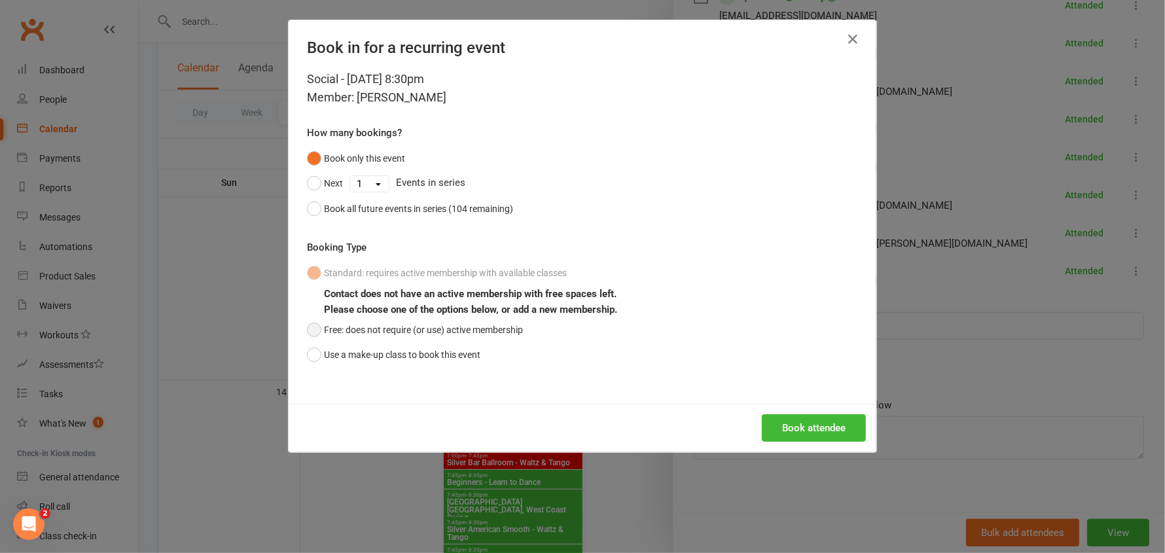
click at [392, 327] on button "Free: does not require (or use) active membership" at bounding box center [415, 329] width 216 height 25
click at [823, 424] on button "Book attendee" at bounding box center [814, 427] width 104 height 27
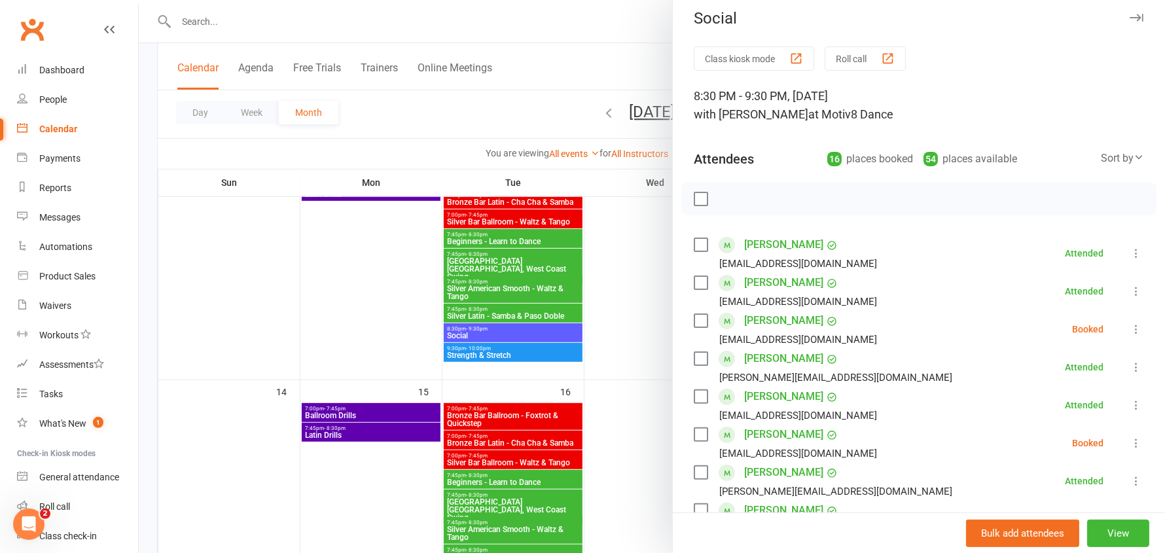
scroll to position [0, 0]
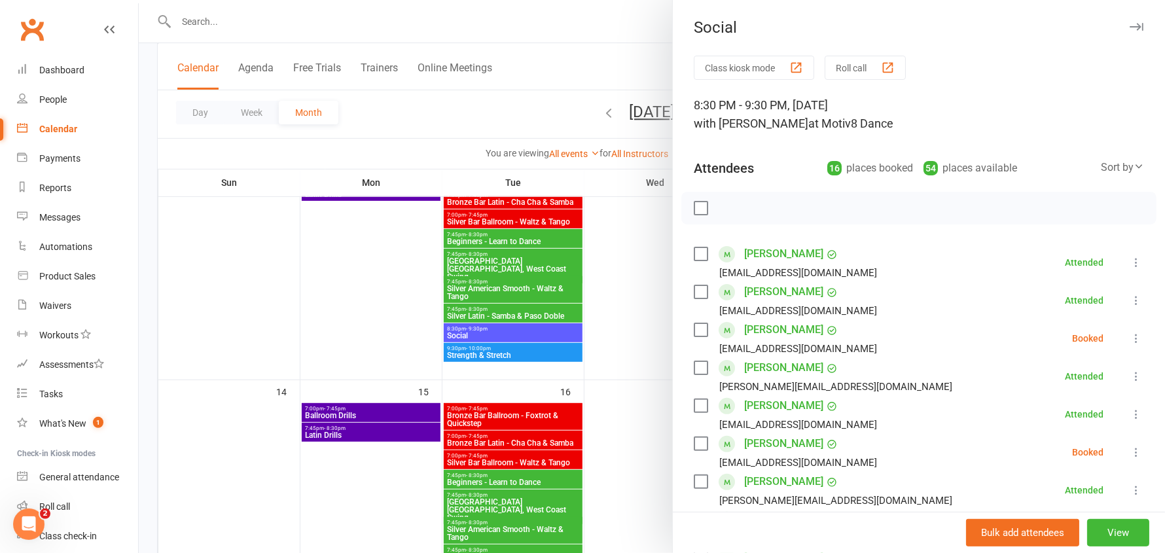
click at [1130, 337] on icon at bounding box center [1136, 338] width 13 height 13
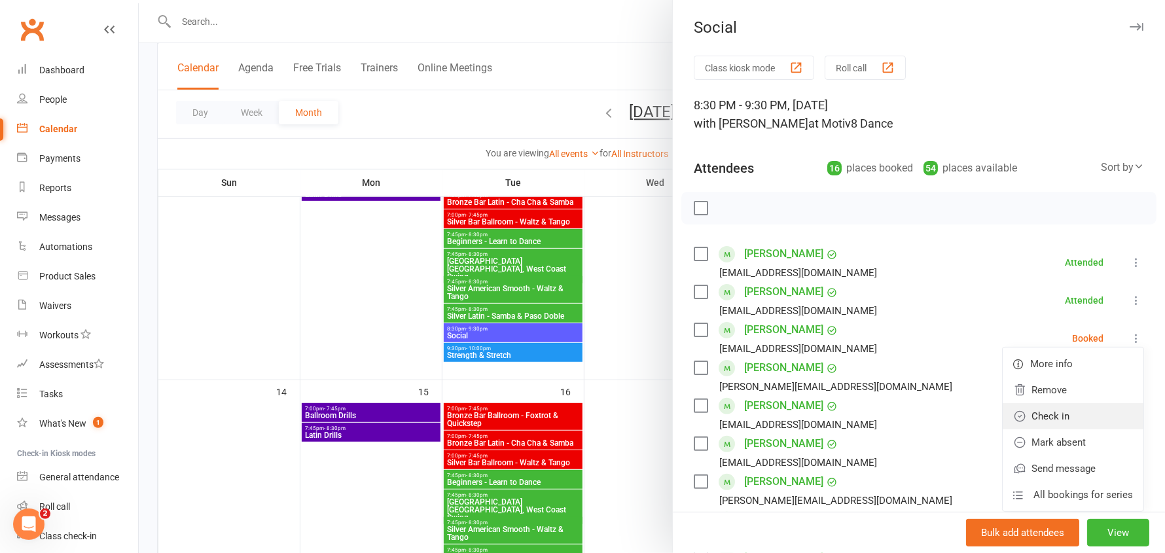
click at [1054, 419] on link "Check in" at bounding box center [1073, 416] width 141 height 26
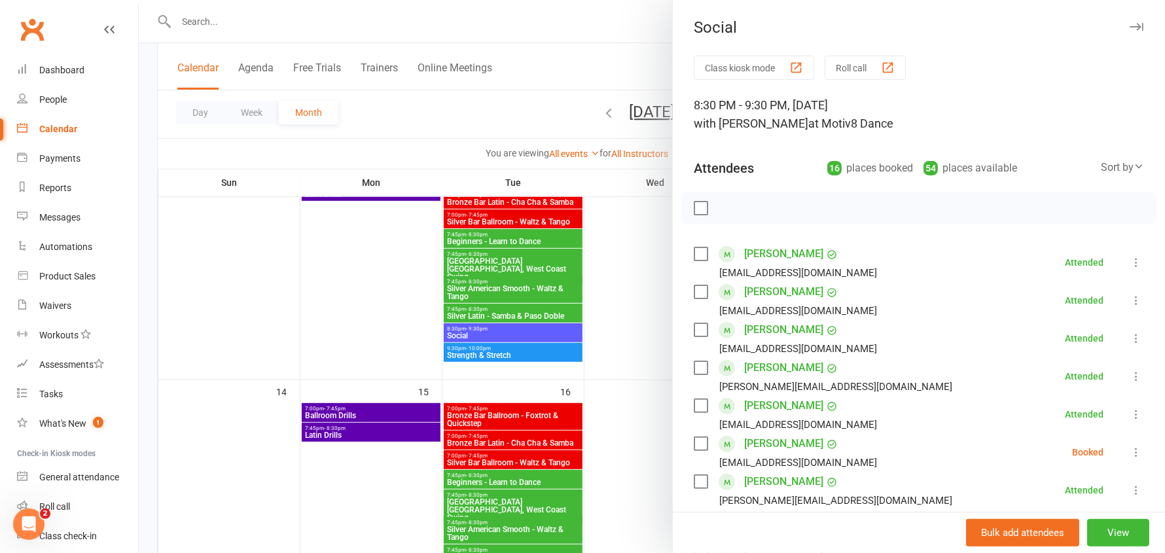
click at [1128, 21] on button "button" at bounding box center [1136, 27] width 16 height 16
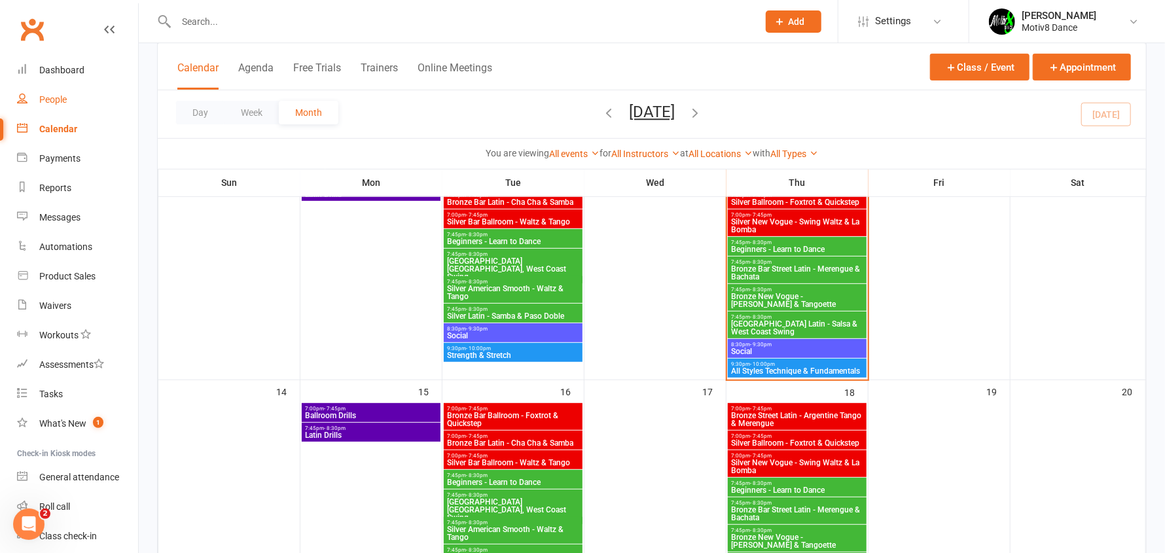
click at [55, 105] on link "People" at bounding box center [77, 99] width 121 height 29
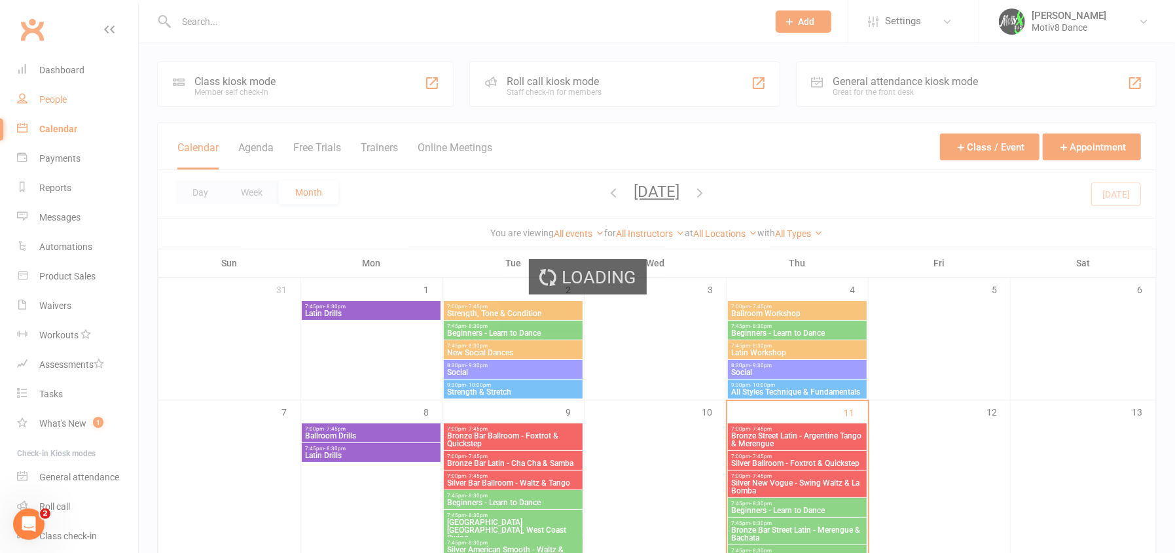
select select "50"
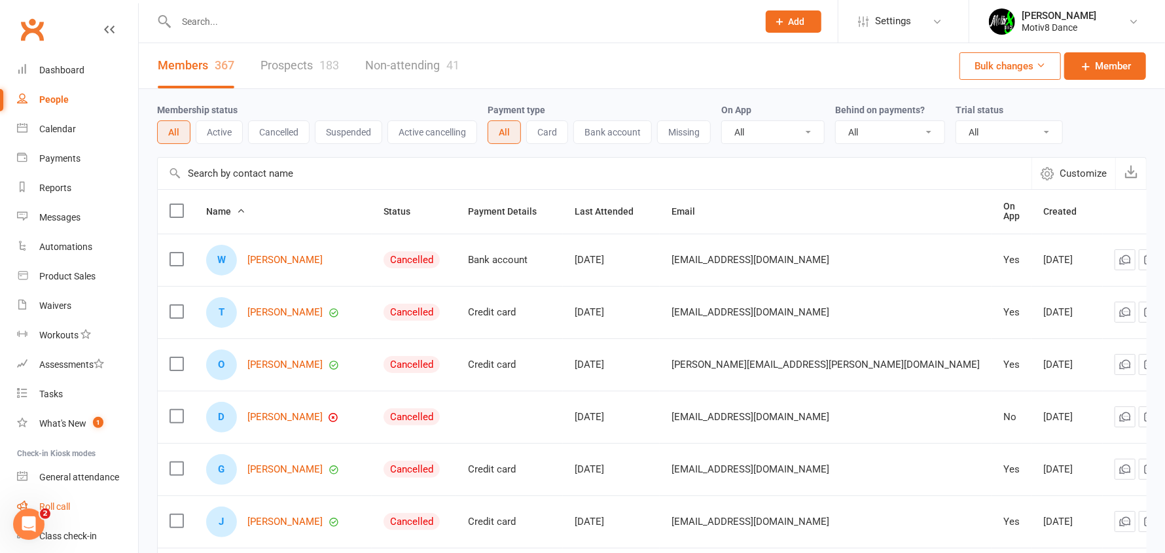
click at [62, 508] on div "Roll call" at bounding box center [54, 506] width 31 height 10
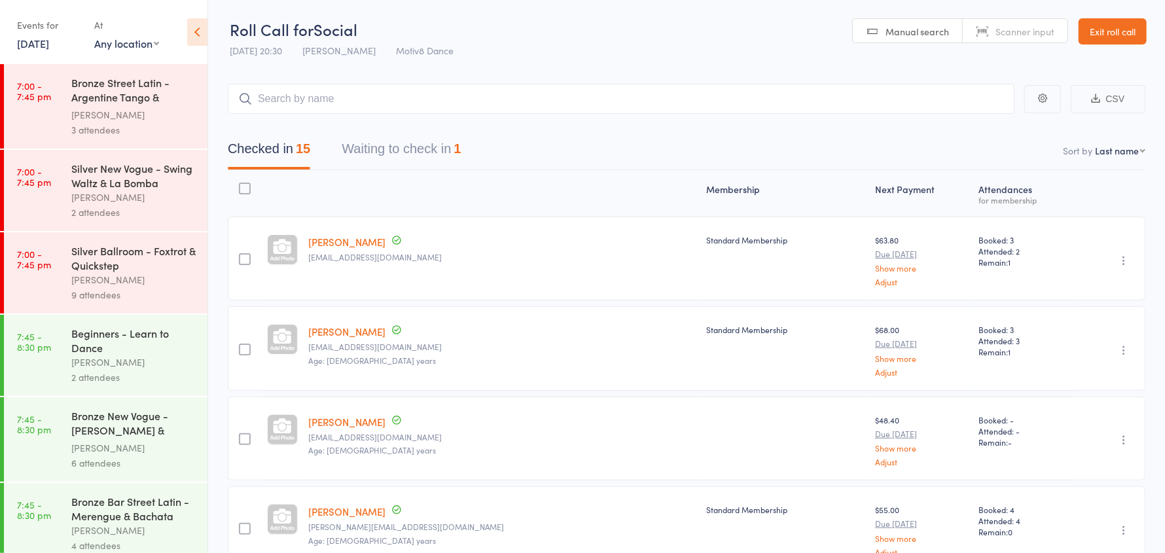
scroll to position [266, 0]
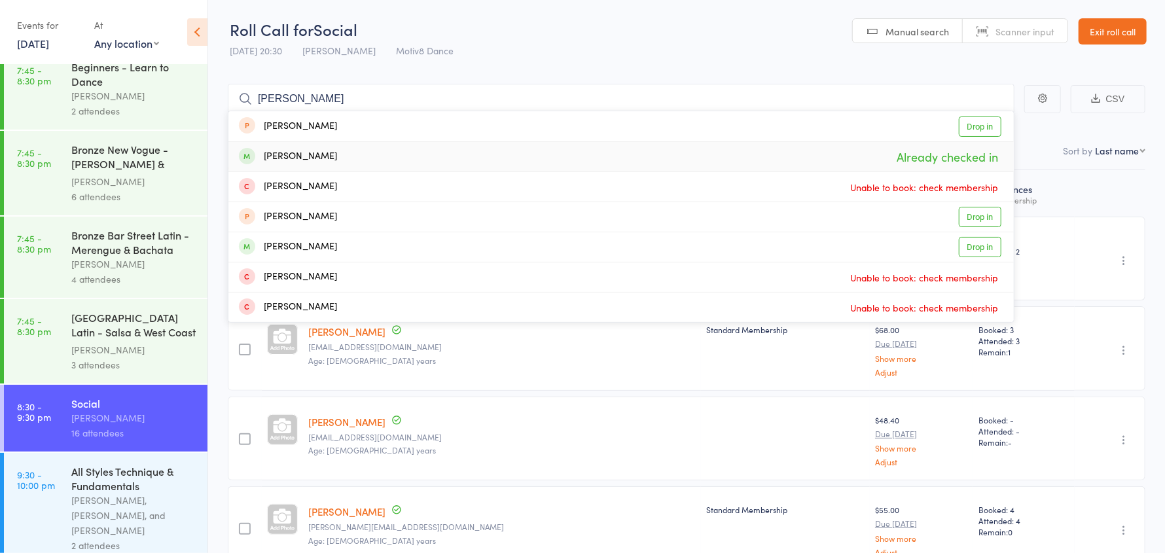
type input "liz"
click at [308, 155] on div "[PERSON_NAME]" at bounding box center [288, 156] width 98 height 15
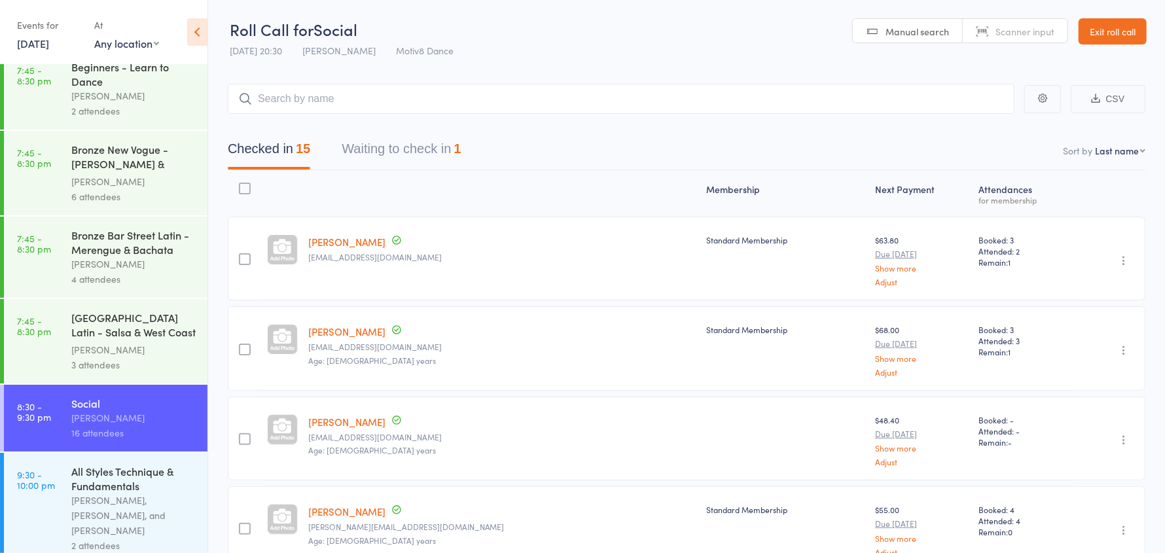
click at [1128, 33] on link "Exit roll call" at bounding box center [1113, 31] width 68 height 26
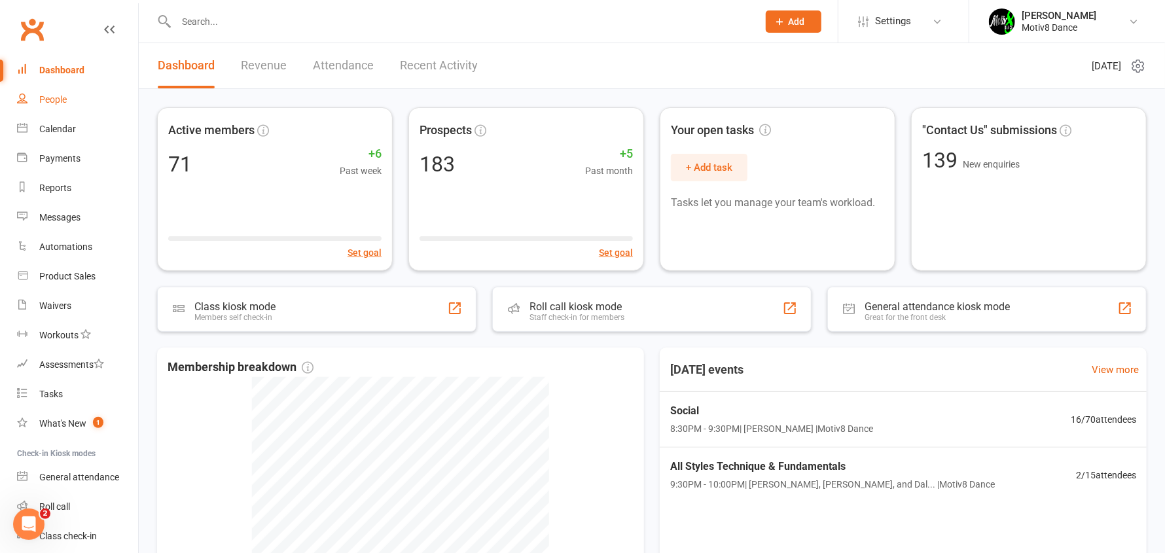
click at [60, 101] on div "People" at bounding box center [52, 99] width 27 height 10
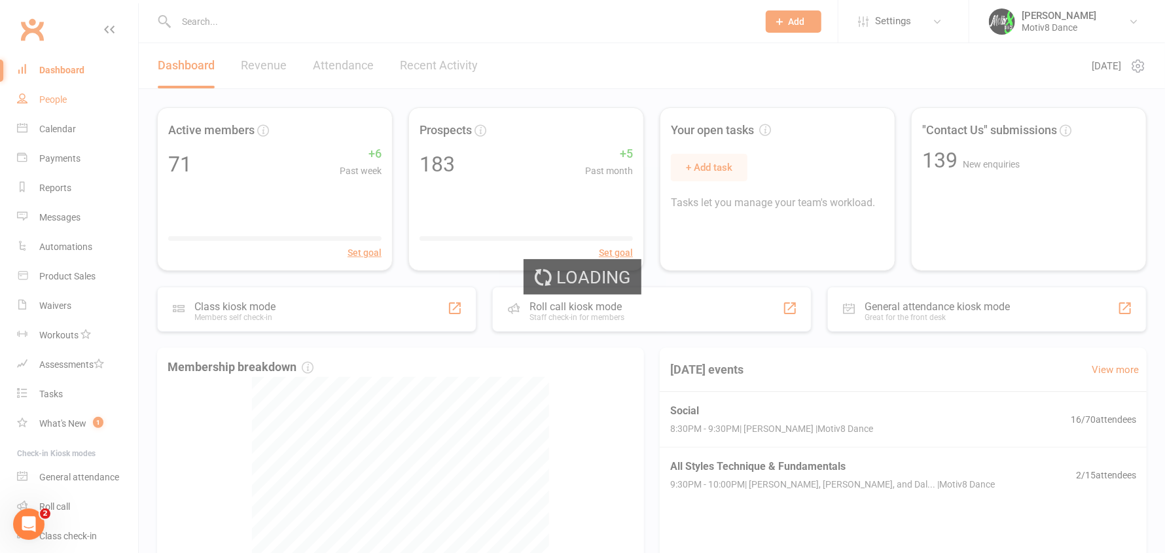
select select "50"
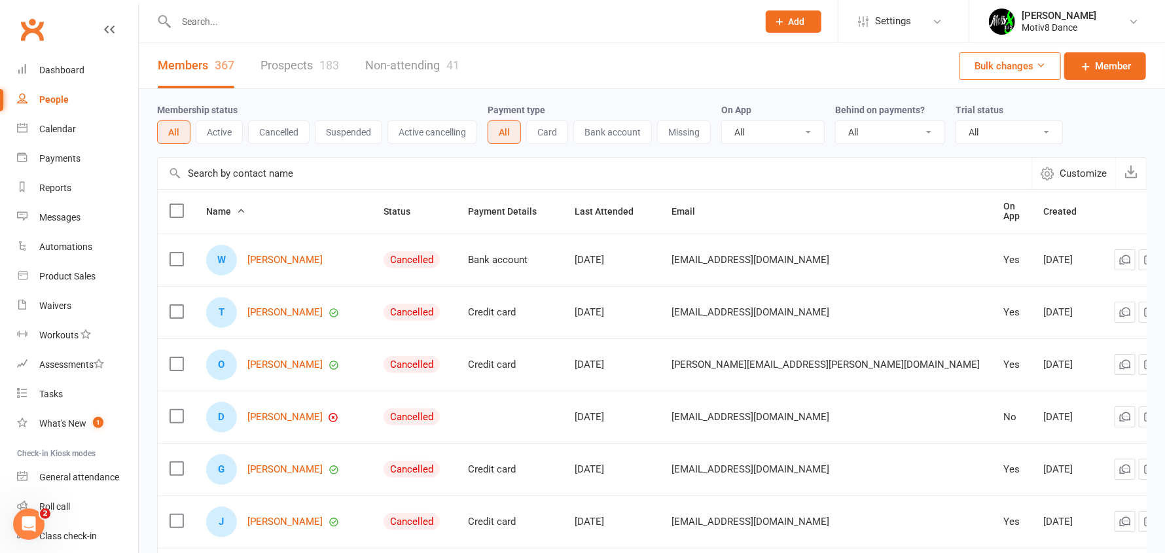
click at [239, 14] on input "text" at bounding box center [460, 21] width 577 height 18
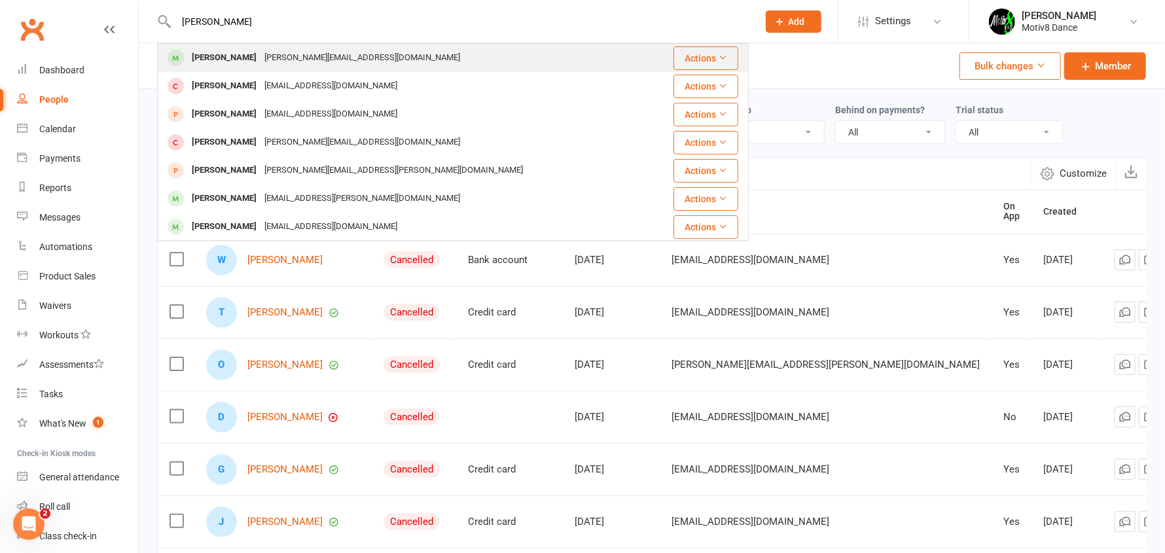
type input "jason"
click at [234, 53] on div "[PERSON_NAME]" at bounding box center [224, 57] width 73 height 19
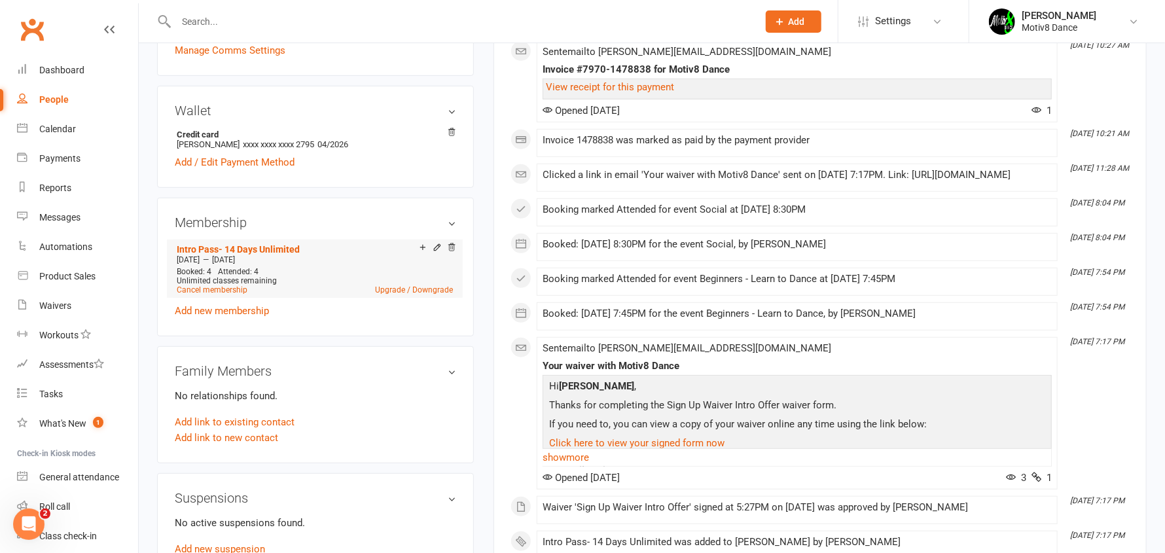
scroll to position [393, 0]
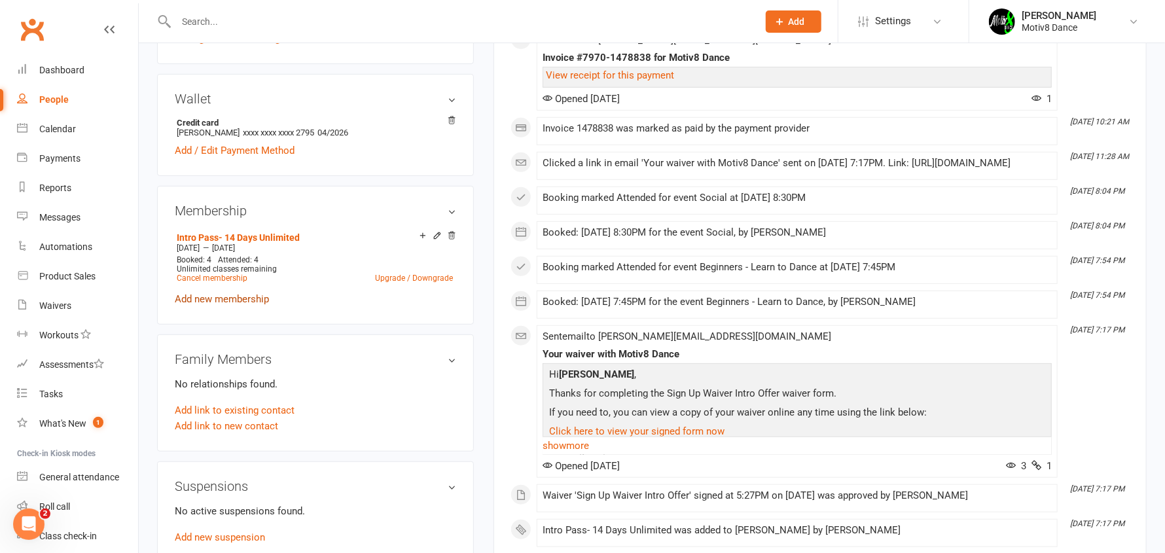
click at [201, 297] on link "Add new membership" at bounding box center [222, 299] width 94 height 12
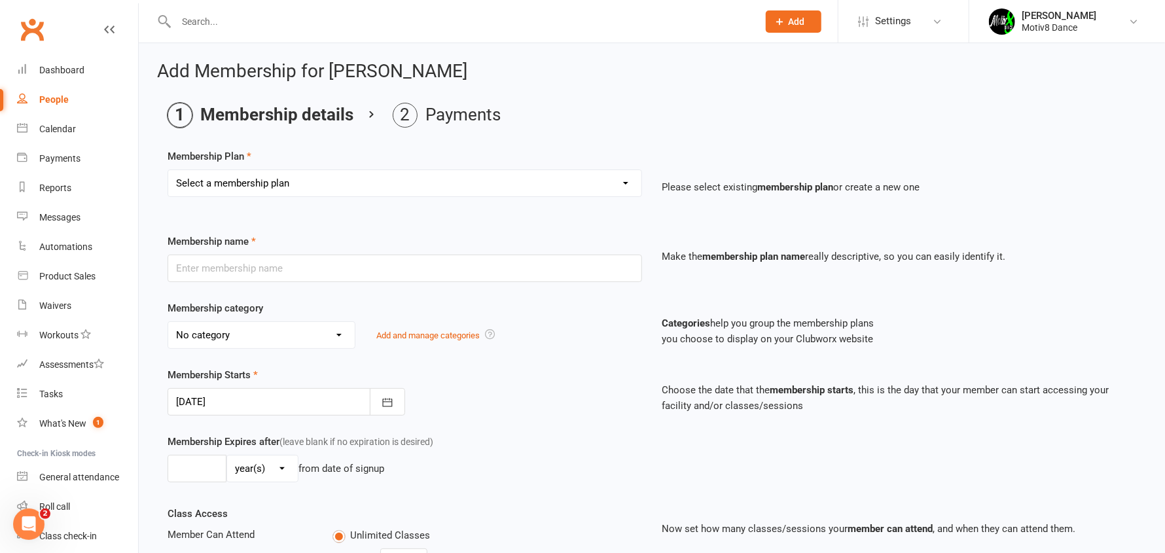
click at [289, 173] on select "Select a membership plan Create new Membership Plan Standard Membership Unlimit…" at bounding box center [404, 183] width 473 height 26
select select "1"
click at [168, 170] on select "Select a membership plan Create new Membership Plan Standard Membership Unlimit…" at bounding box center [404, 183] width 473 height 26
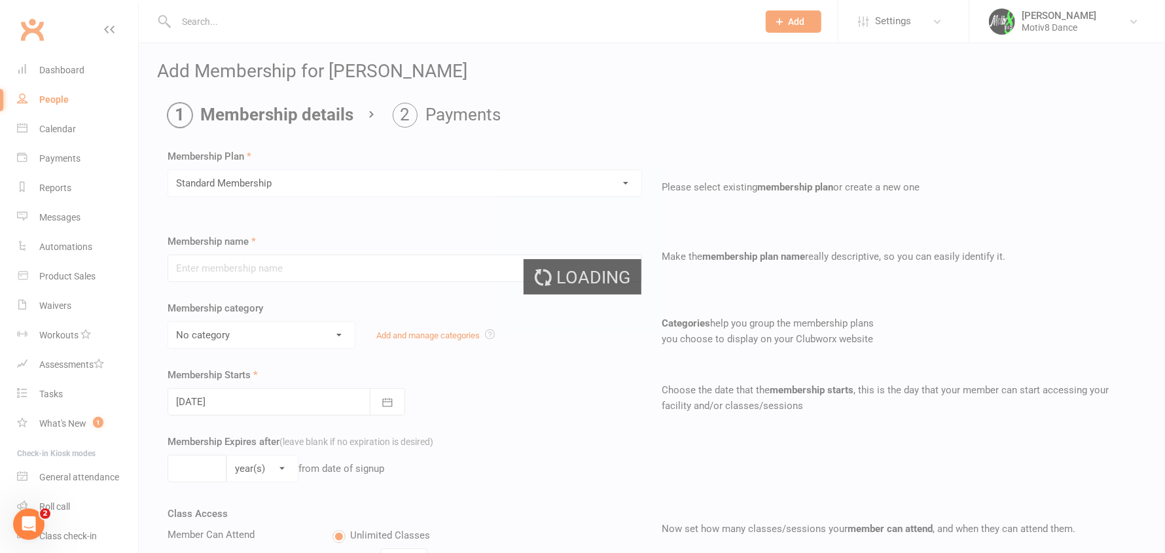
type input "Standard Membership"
select select "12"
type input "0"
type input "4"
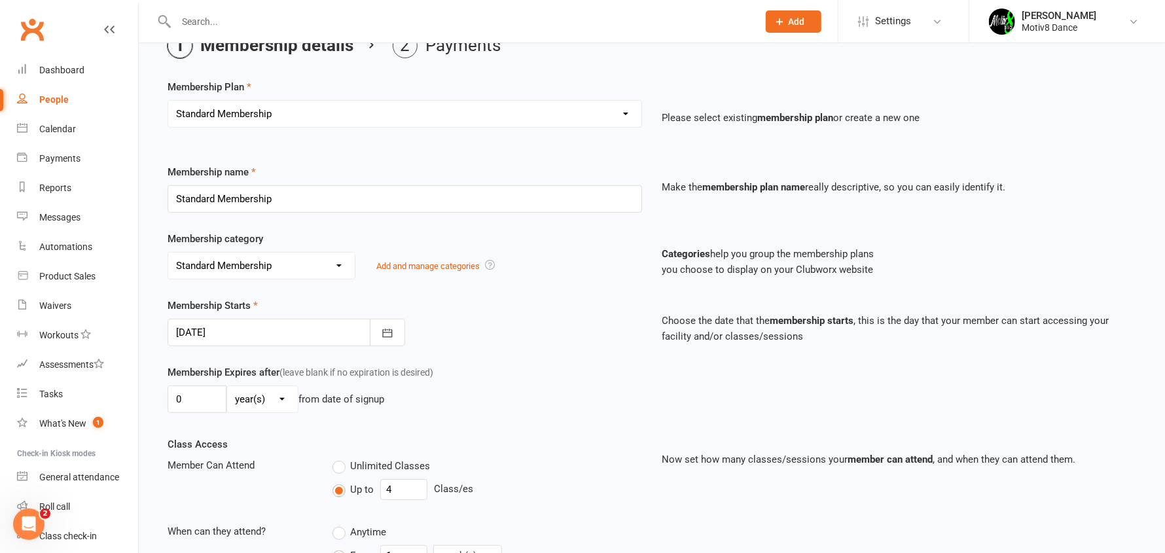
scroll to position [130, 0]
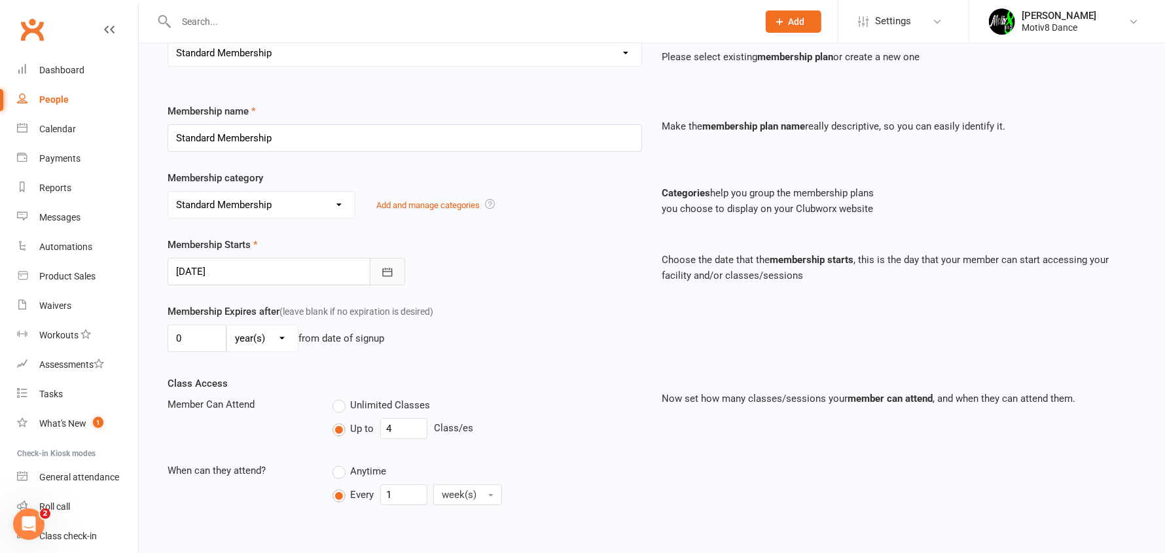
click at [383, 270] on icon "button" at bounding box center [387, 272] width 10 height 9
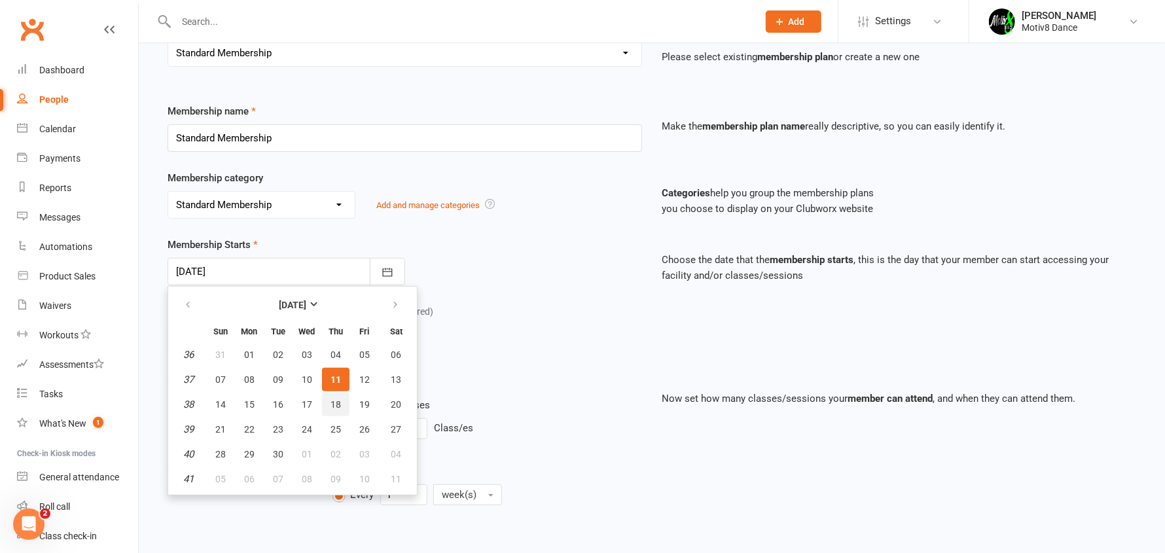
click at [332, 399] on span "18" at bounding box center [336, 404] width 10 height 10
type input "18 Sep 2025"
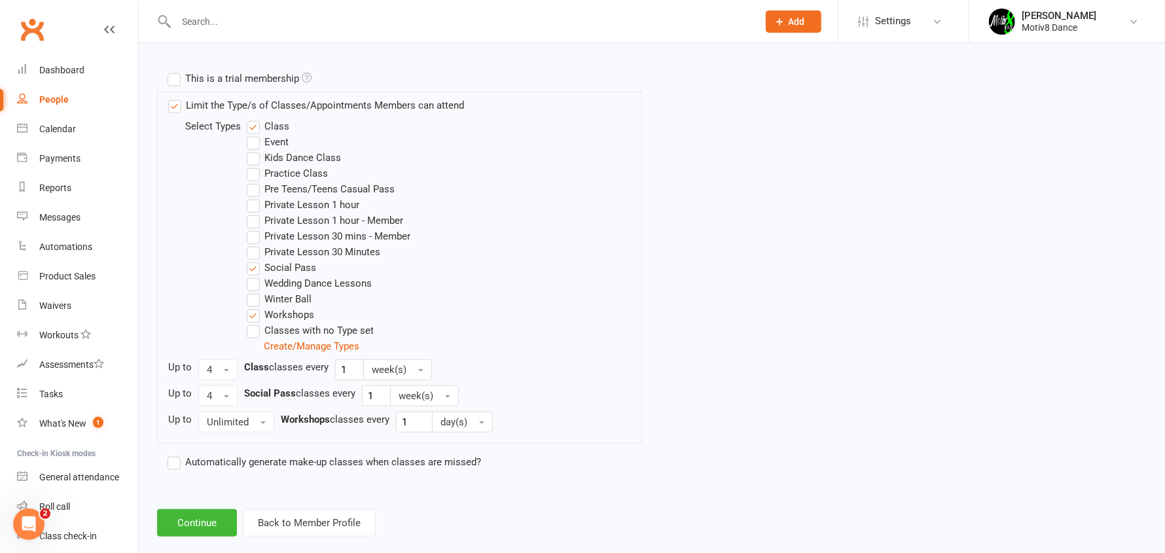
scroll to position [632, 0]
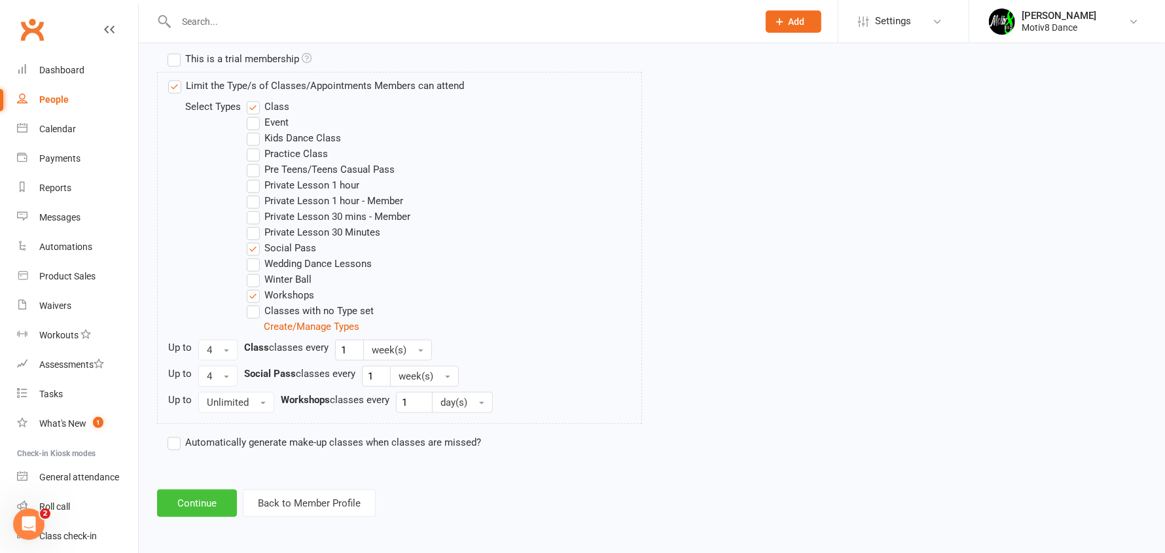
click at [200, 507] on button "Continue" at bounding box center [197, 503] width 80 height 27
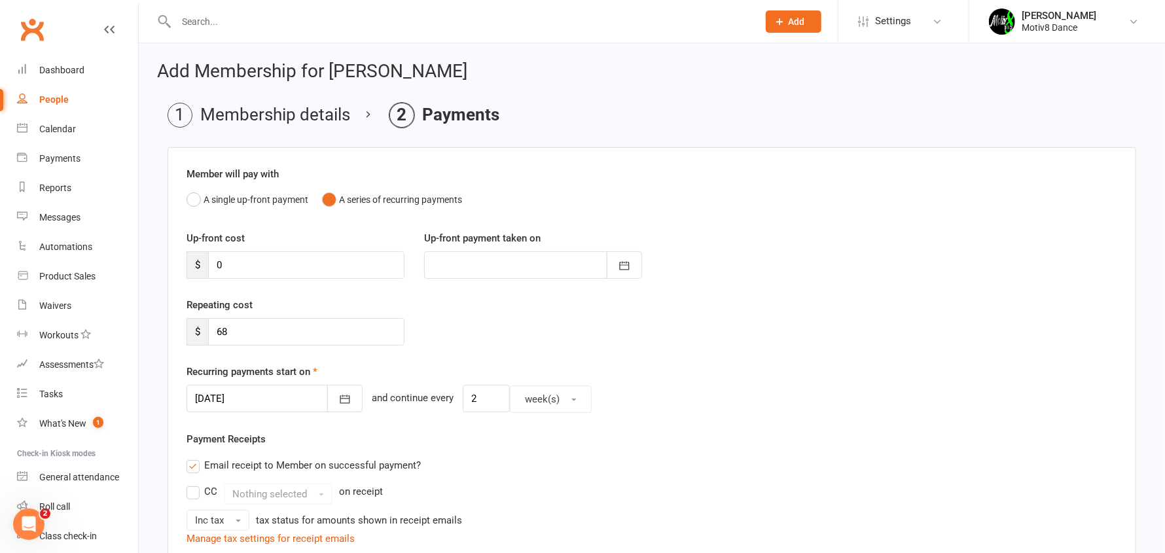
scroll to position [0, 0]
click at [550, 399] on button "week(s)" at bounding box center [551, 399] width 82 height 27
click at [544, 433] on link "day(s)" at bounding box center [576, 431] width 130 height 26
click at [553, 405] on button "day(s)" at bounding box center [547, 399] width 74 height 27
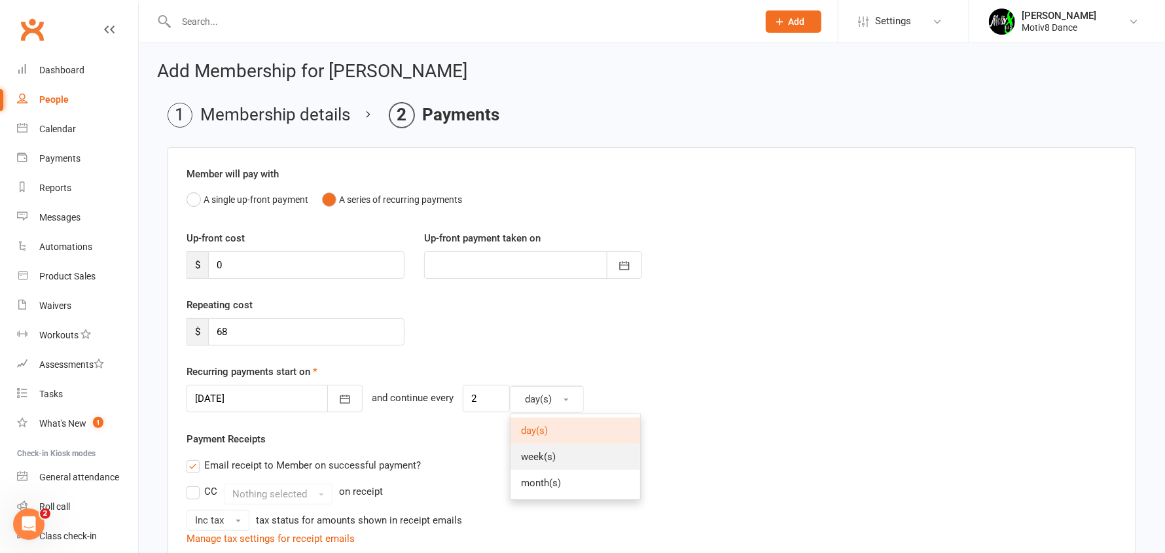
click at [528, 459] on span "week(s)" at bounding box center [538, 457] width 35 height 12
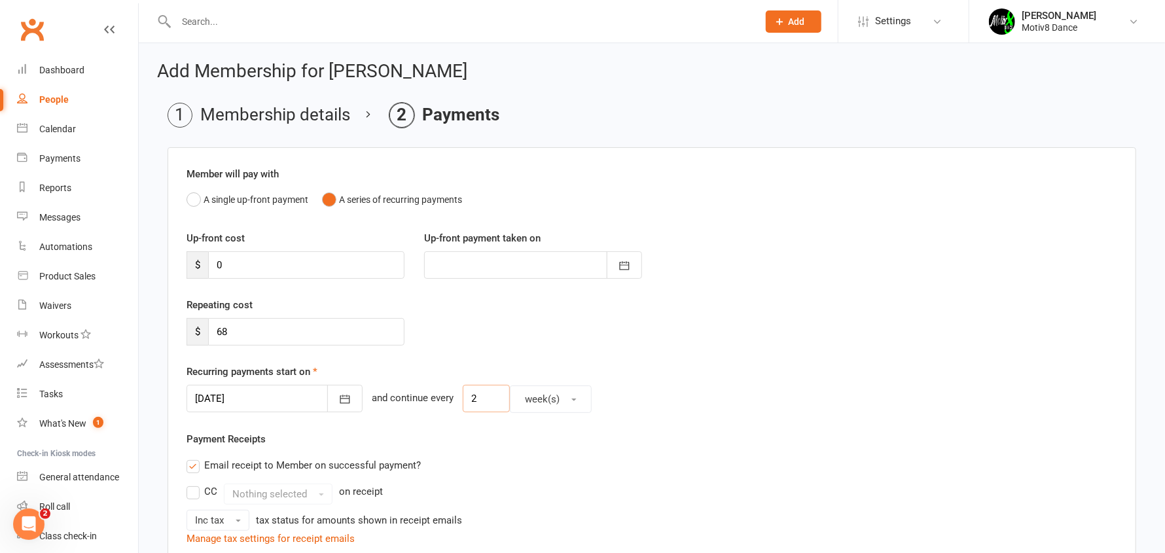
drag, startPoint x: 476, startPoint y: 395, endPoint x: 448, endPoint y: 412, distance: 32.9
click at [448, 412] on div "Member will pay with A single up-front payment A series of recurring payments U…" at bounding box center [652, 510] width 969 height 726
type input "1"
drag, startPoint x: 242, startPoint y: 334, endPoint x: 215, endPoint y: 340, distance: 28.1
click at [215, 340] on input "68" at bounding box center [306, 331] width 196 height 27
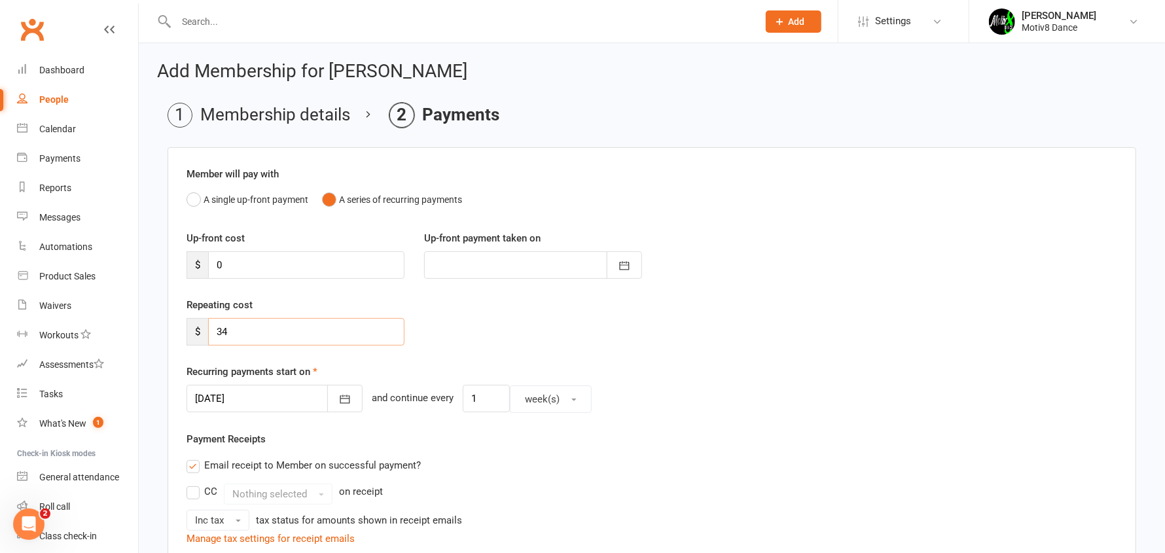
type input "34"
click at [742, 370] on div "Recurring payments start on 18 Sep 2025 September 2025 Sun Mon Tue Wed Thu Fri …" at bounding box center [652, 388] width 931 height 49
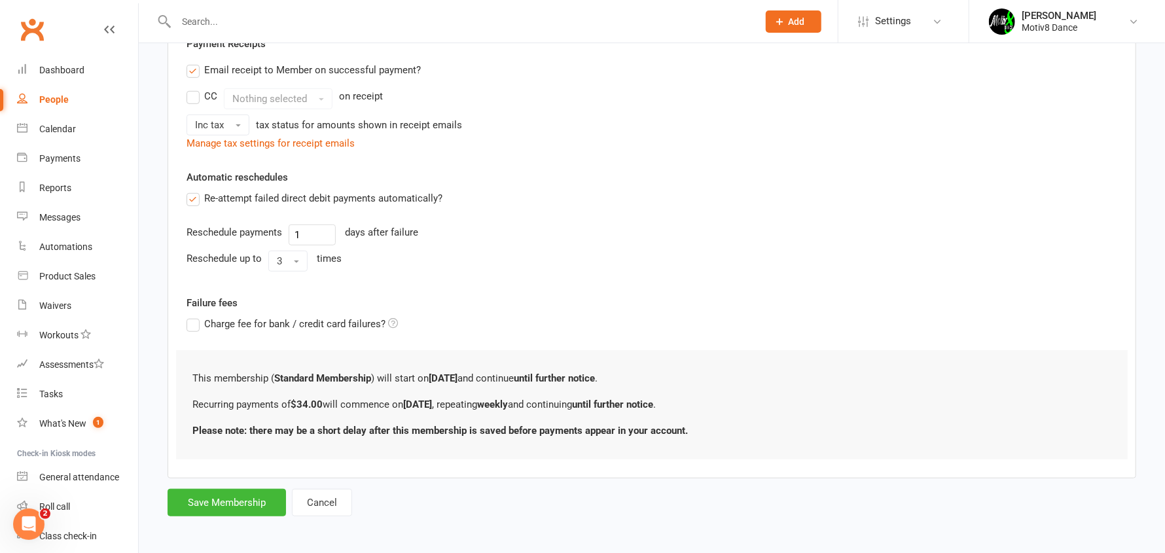
scroll to position [397, 0]
click at [240, 501] on button "Save Membership" at bounding box center [227, 500] width 118 height 27
